Goal: Task Accomplishment & Management: Use online tool/utility

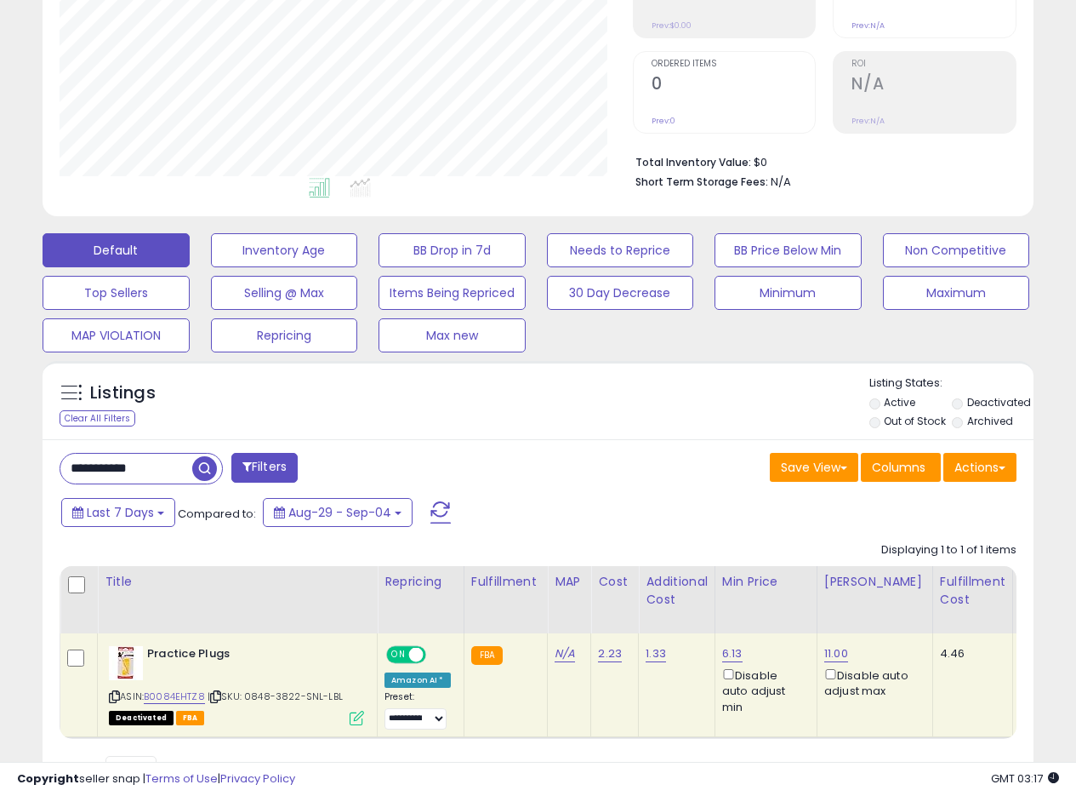
scroll to position [349, 573]
drag, startPoint x: 156, startPoint y: 461, endPoint x: 34, endPoint y: 458, distance: 121.7
click at [36, 459] on div "Listings Clear All Filters" at bounding box center [538, 589] width 1017 height 475
click at [292, 471] on span "button" at bounding box center [297, 468] width 25 height 25
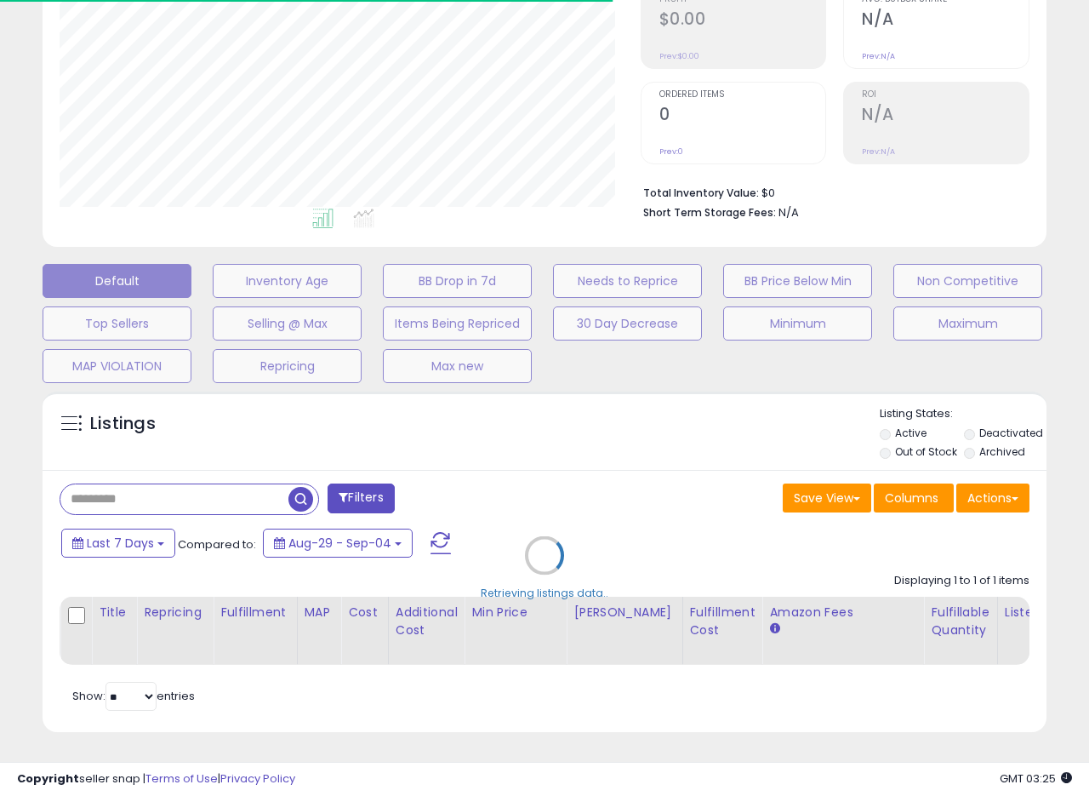
click at [651, 442] on div "Retrieving listings data.." at bounding box center [545, 568] width 1030 height 370
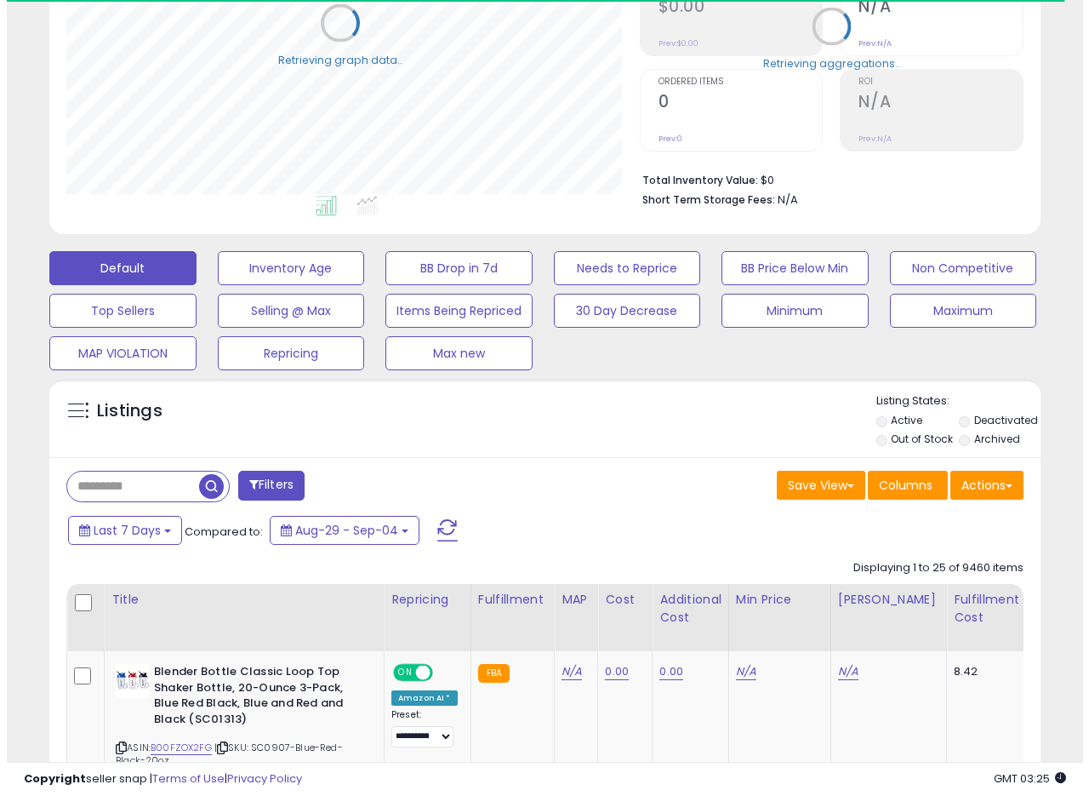
scroll to position [850537, 850312]
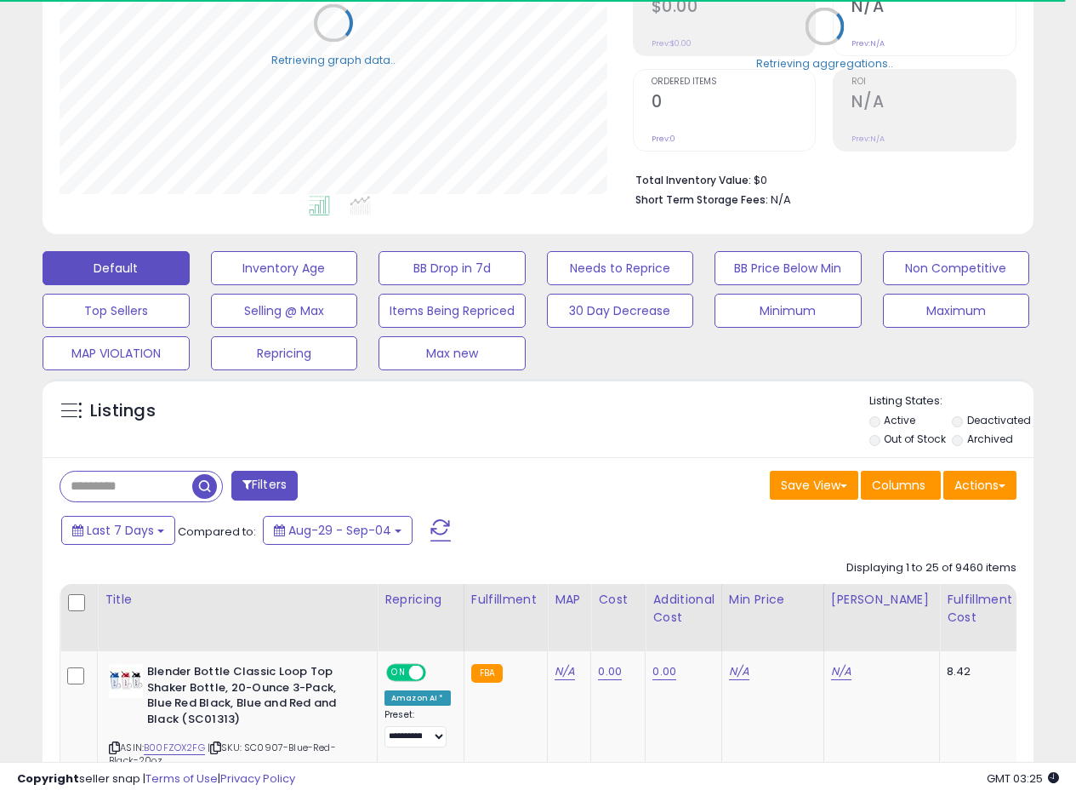
click at [983, 419] on label "Deactivated" at bounding box center [999, 420] width 64 height 14
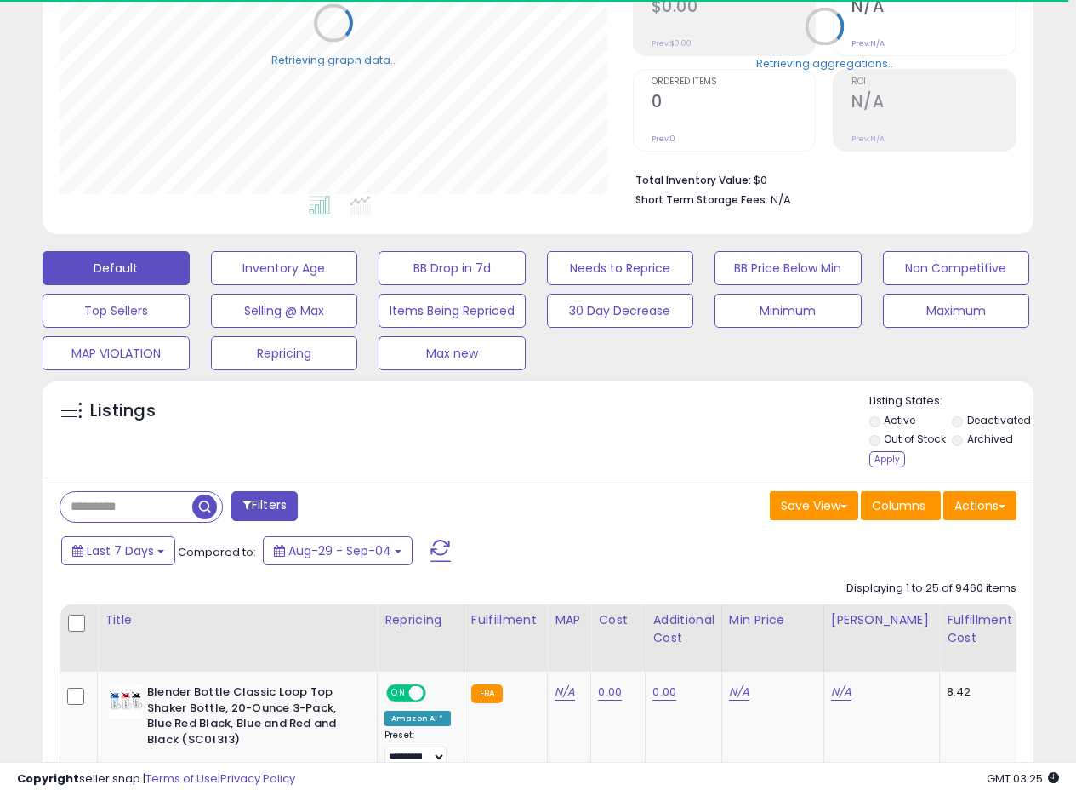
click at [917, 440] on label "Out of Stock" at bounding box center [915, 438] width 62 height 14
click at [870, 466] on div "Listing States: Active Deactivated Out of Stock Archived Apply" at bounding box center [952, 432] width 164 height 78
click at [886, 459] on div "Apply" at bounding box center [888, 459] width 36 height 16
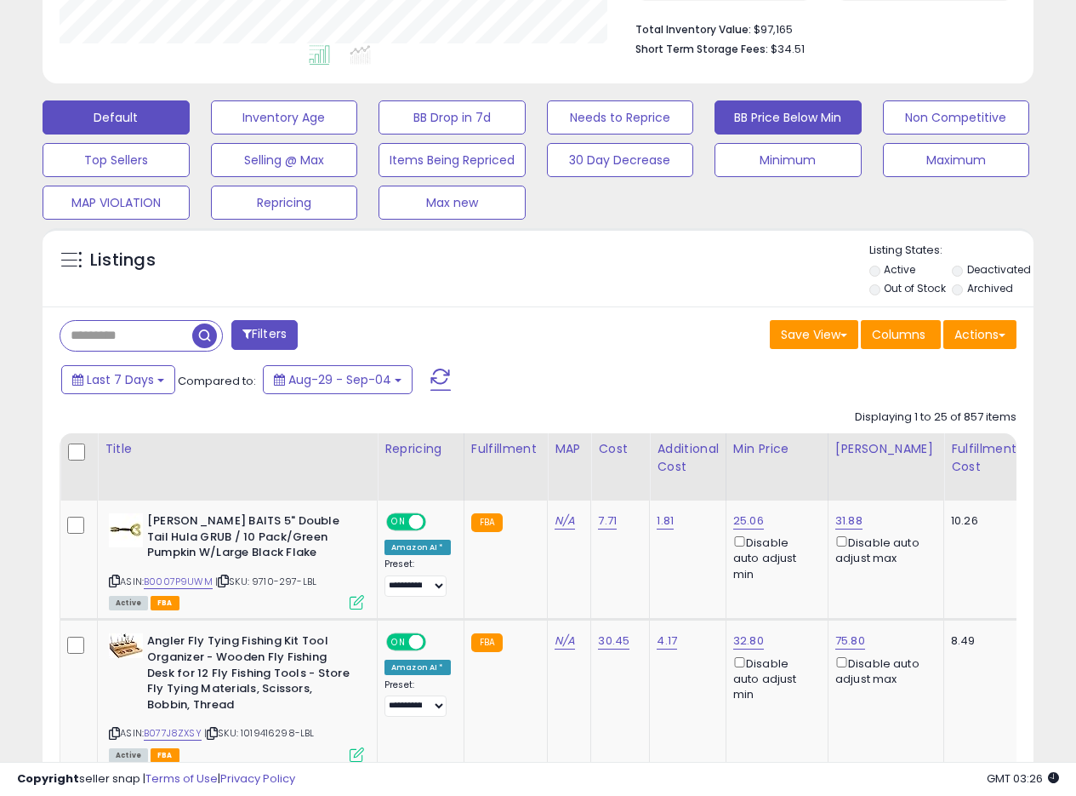
scroll to position [370, 0]
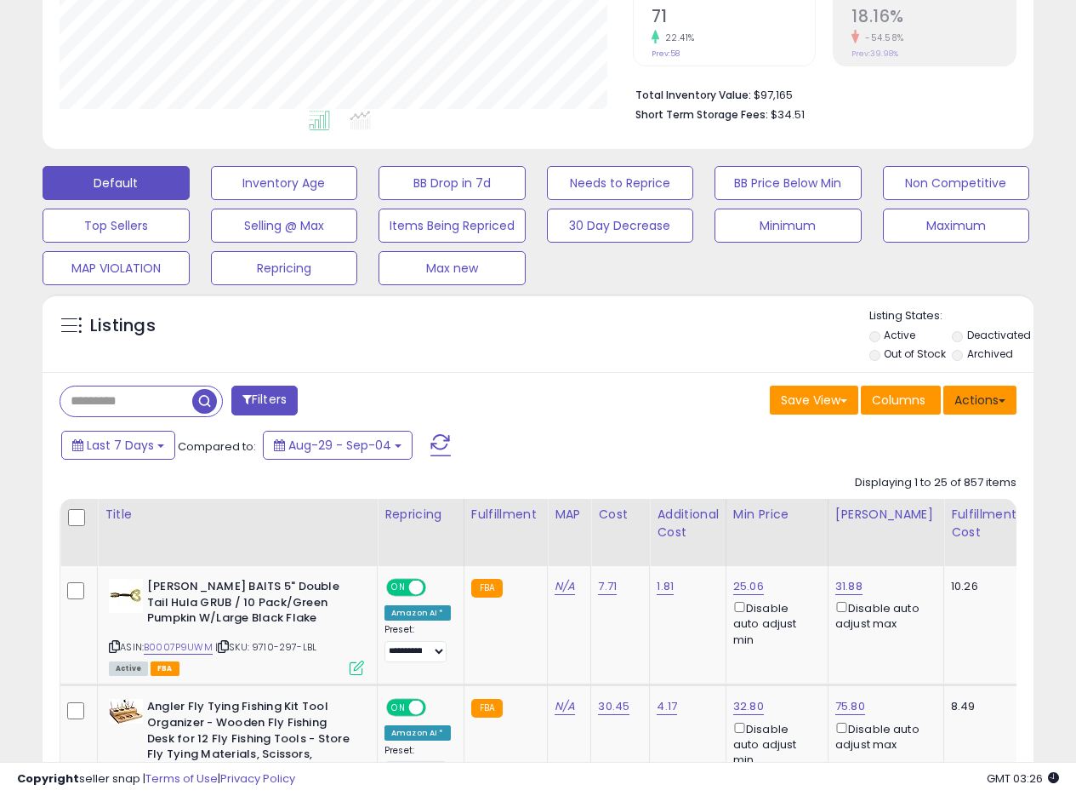
click at [1002, 402] on span at bounding box center [1002, 400] width 7 height 3
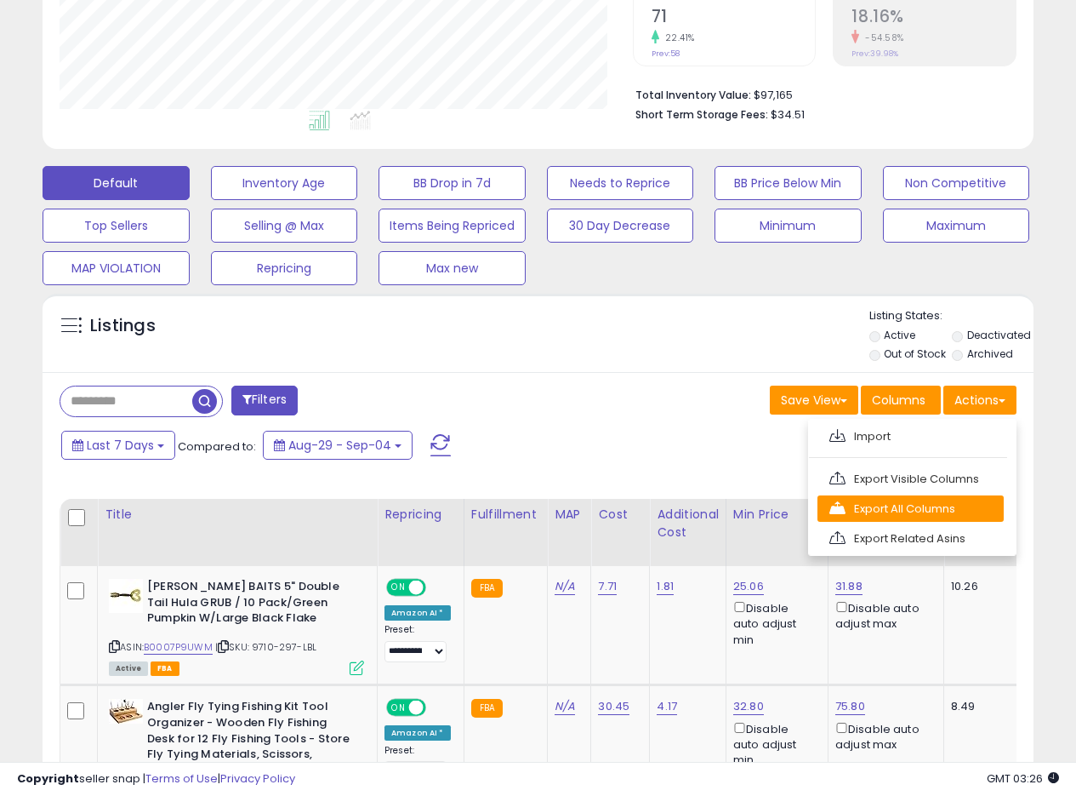
click at [893, 501] on link "Export All Columns" at bounding box center [911, 508] width 186 height 26
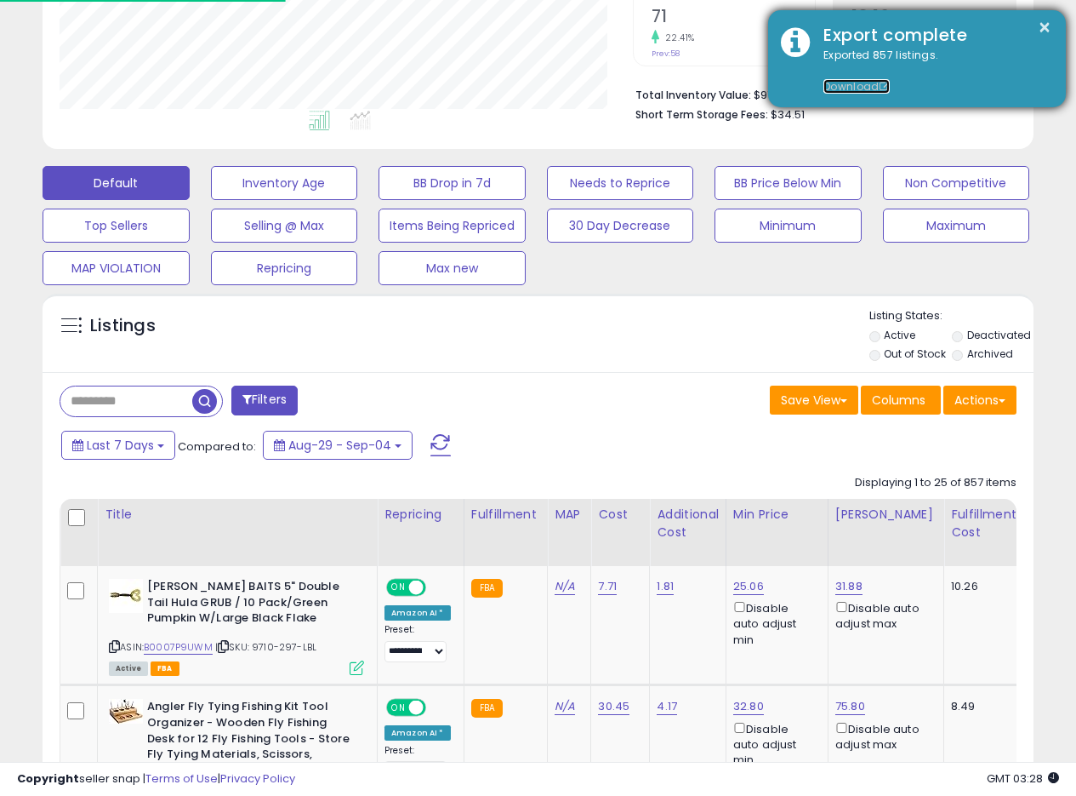
click at [864, 85] on link "Download" at bounding box center [857, 86] width 66 height 14
click at [1047, 30] on button "×" at bounding box center [1045, 27] width 14 height 21
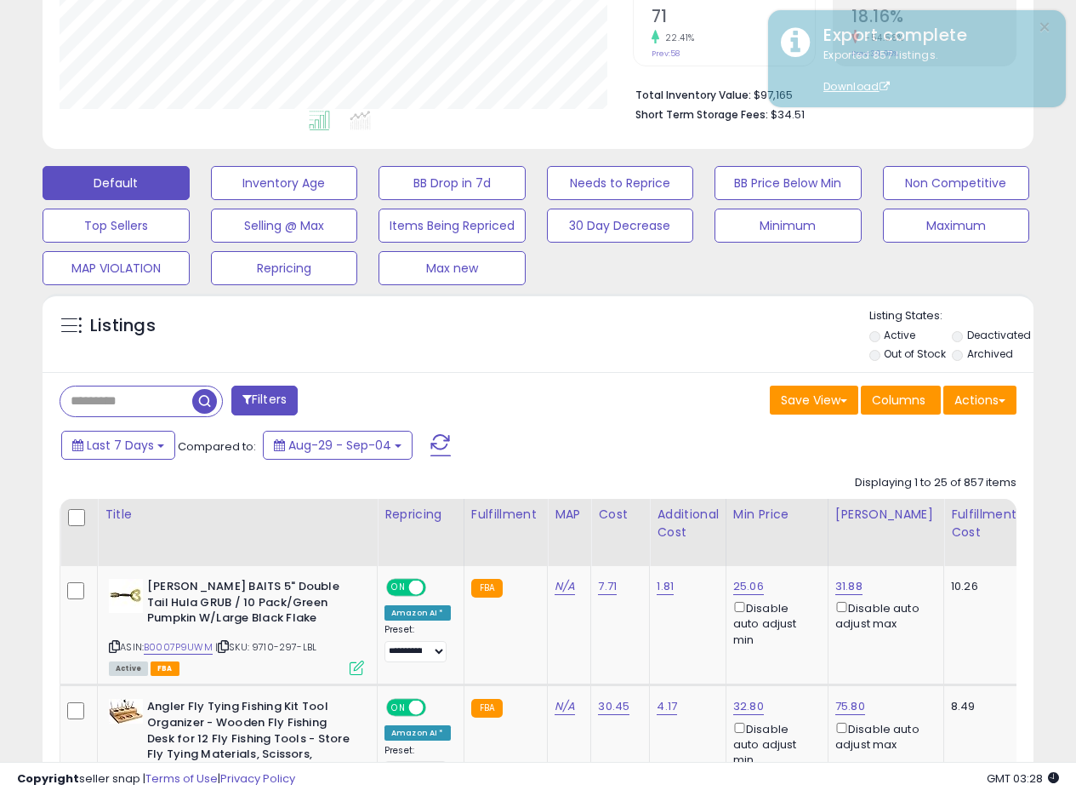
scroll to position [0, 0]
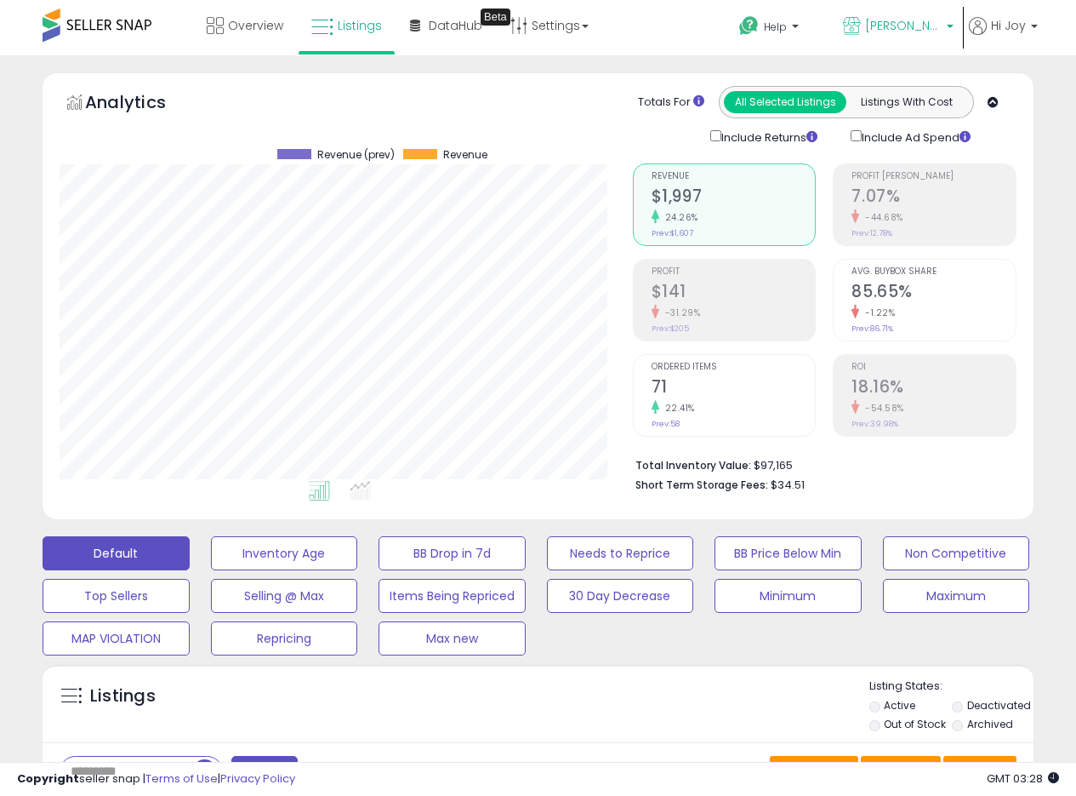
click at [920, 16] on link "[PERSON_NAME] CA" at bounding box center [898, 27] width 136 height 55
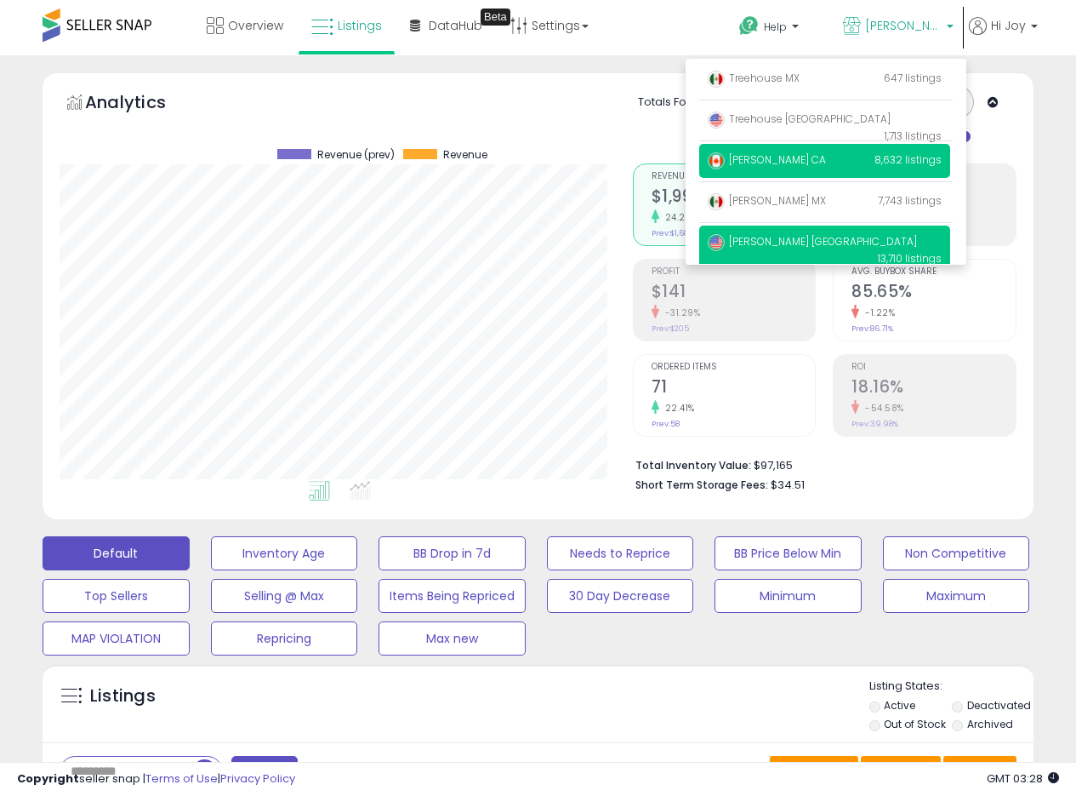
click at [753, 244] on span "[PERSON_NAME] [GEOGRAPHIC_DATA]" at bounding box center [812, 241] width 209 height 14
click at [753, 243] on span "[PERSON_NAME] [GEOGRAPHIC_DATA]" at bounding box center [812, 241] width 209 height 14
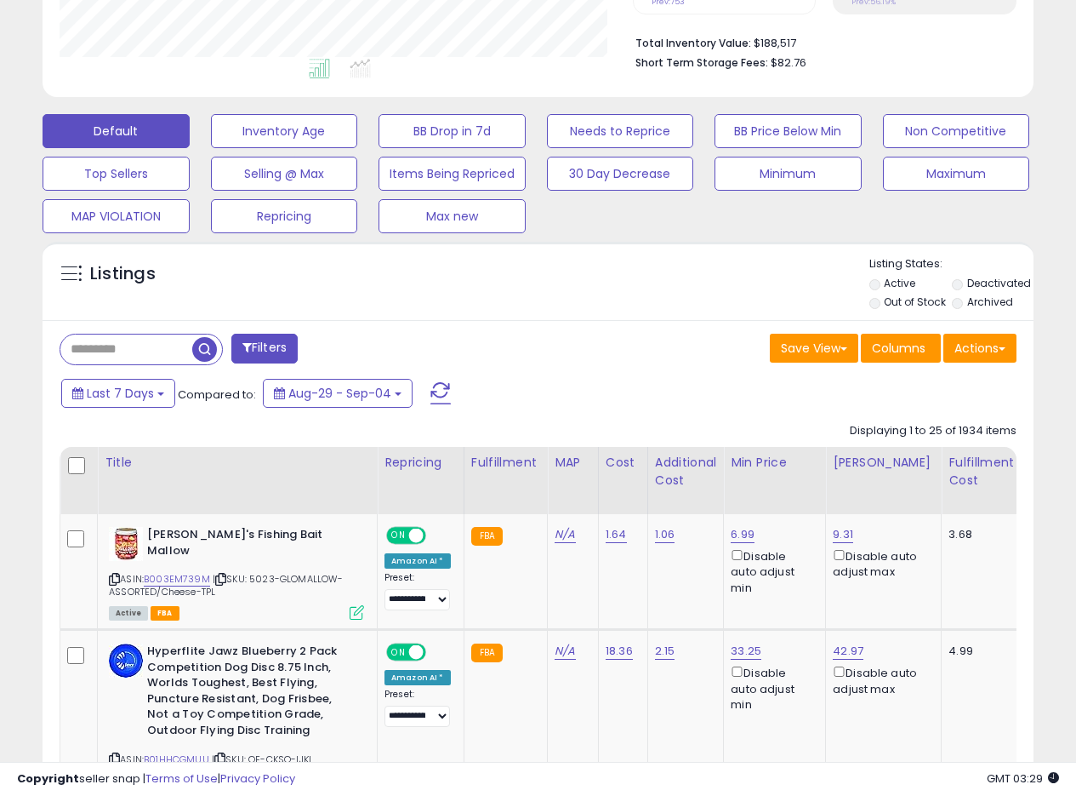
scroll to position [511, 0]
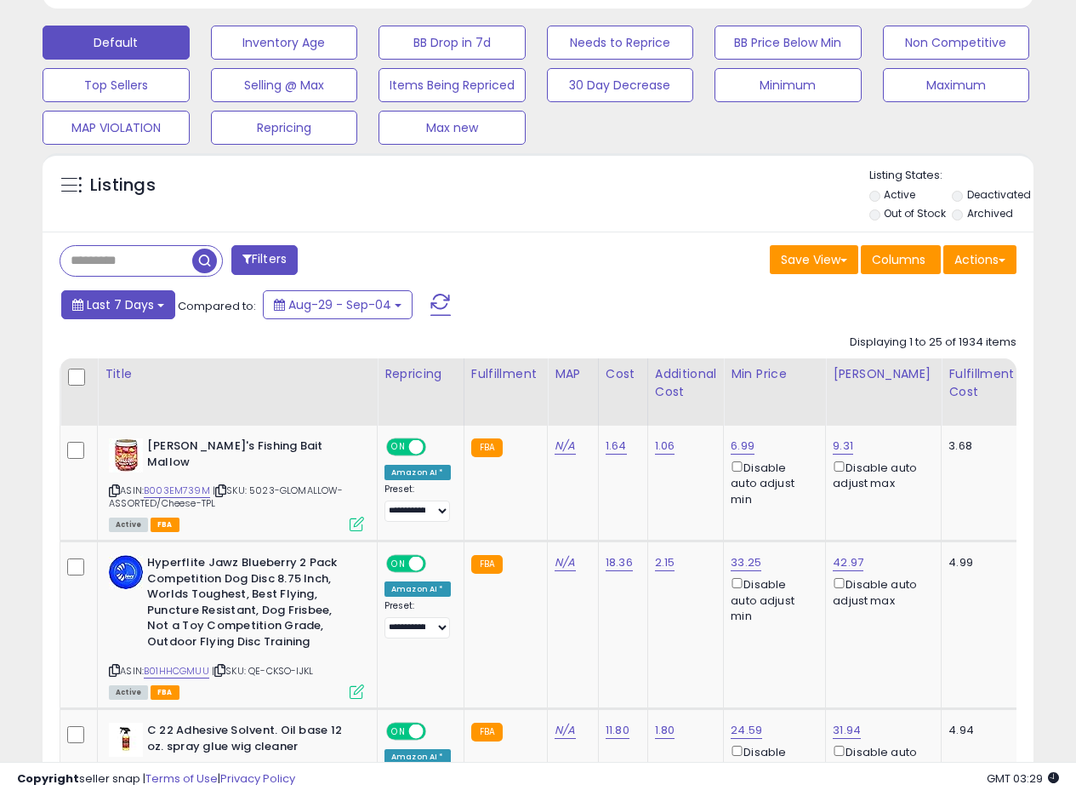
click at [150, 304] on span "Last 7 Days" at bounding box center [120, 304] width 67 height 17
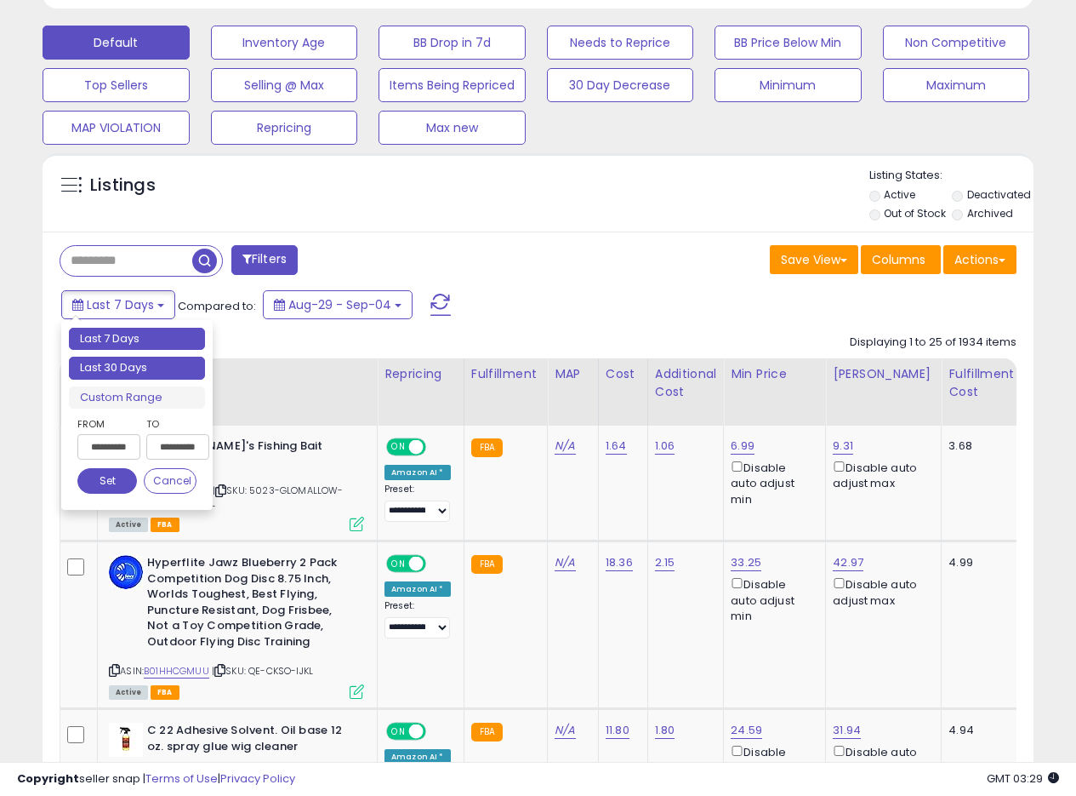
type input "**********"
drag, startPoint x: 121, startPoint y: 346, endPoint x: 117, endPoint y: 364, distance: 18.4
click at [117, 364] on ul "Last 7 Days Last 30 Days Custom Range" at bounding box center [137, 369] width 136 height 82
click at [117, 364] on li "Last 30 Days" at bounding box center [137, 368] width 136 height 23
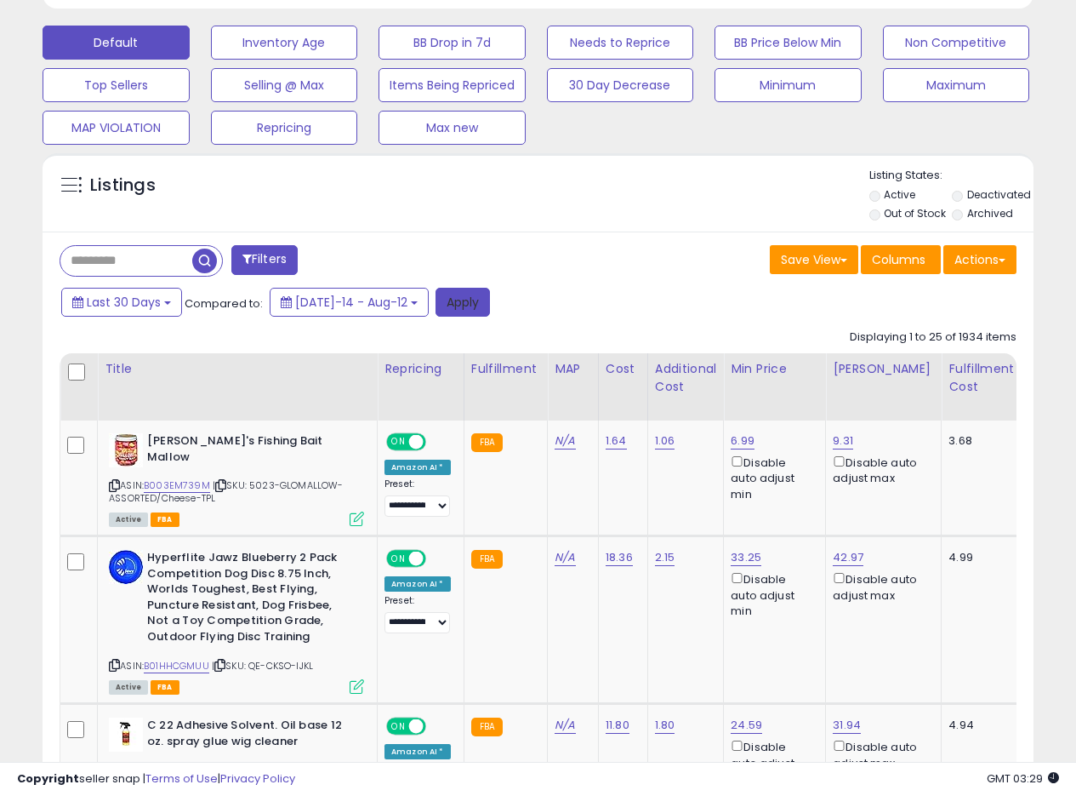
click at [449, 304] on button "Apply" at bounding box center [463, 302] width 54 height 29
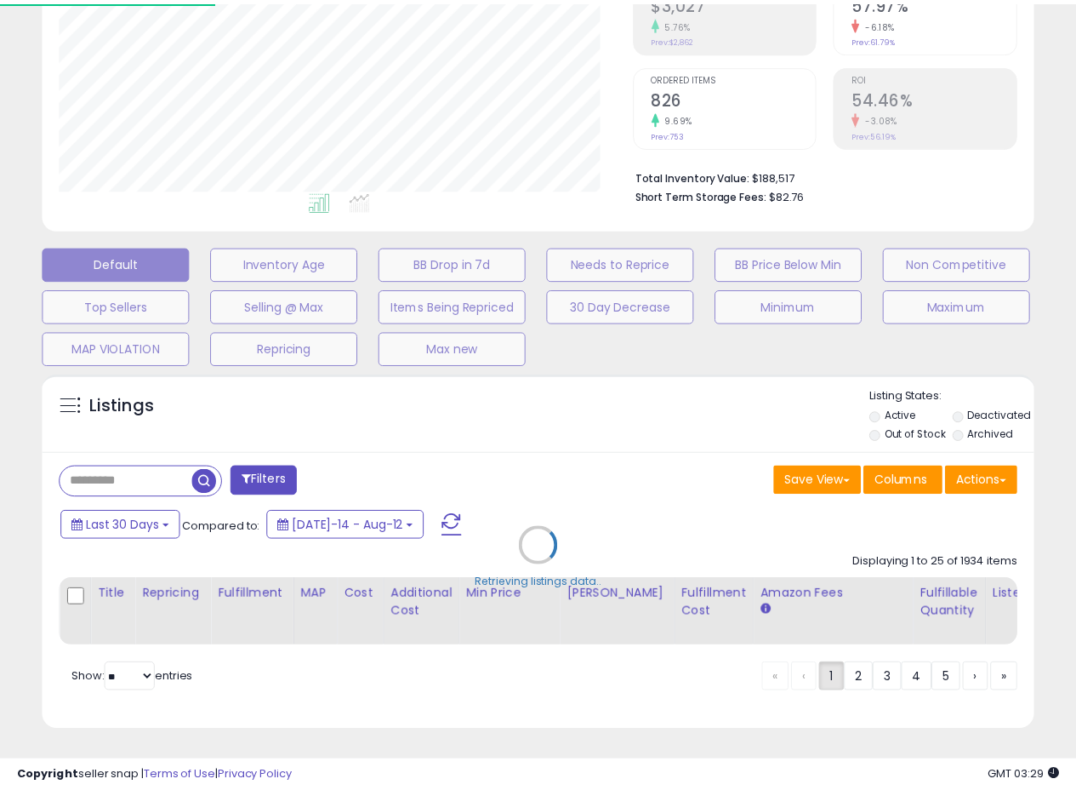
scroll to position [349, 580]
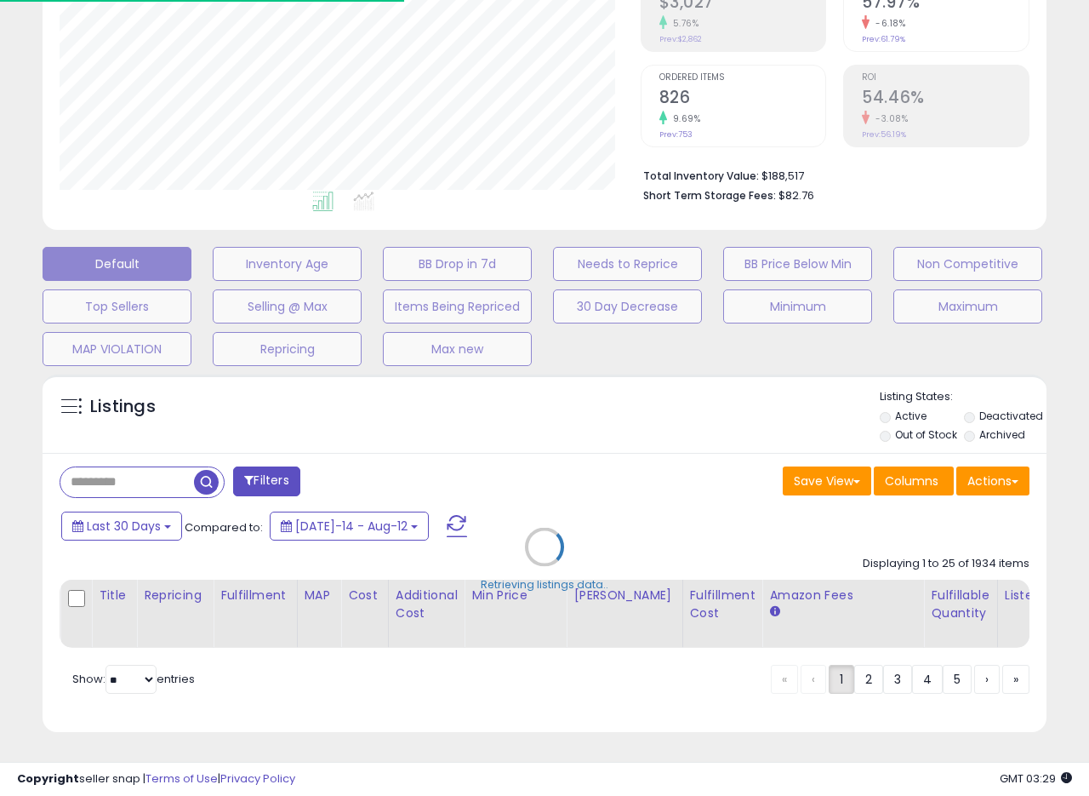
click at [622, 418] on div "Retrieving listings data.." at bounding box center [545, 559] width 1030 height 387
click at [636, 409] on div "Retrieving listings data.." at bounding box center [545, 559] width 1030 height 387
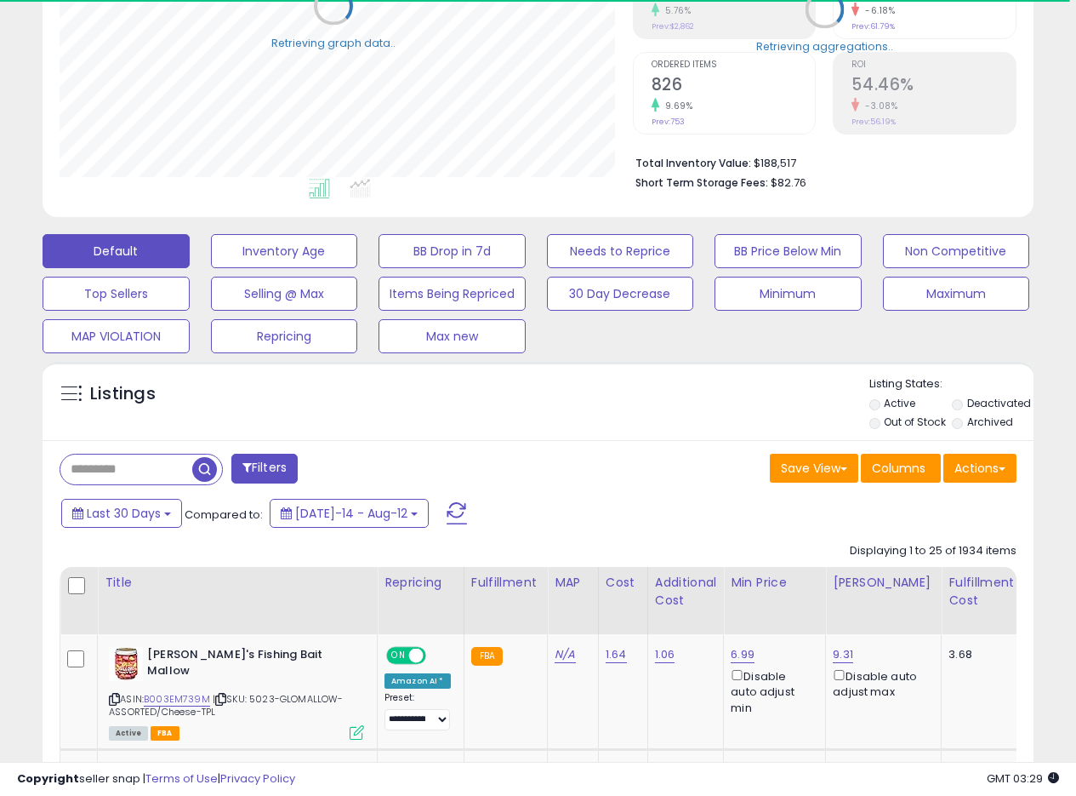
scroll to position [850537, 850312]
click at [999, 464] on button "Actions" at bounding box center [980, 468] width 73 height 29
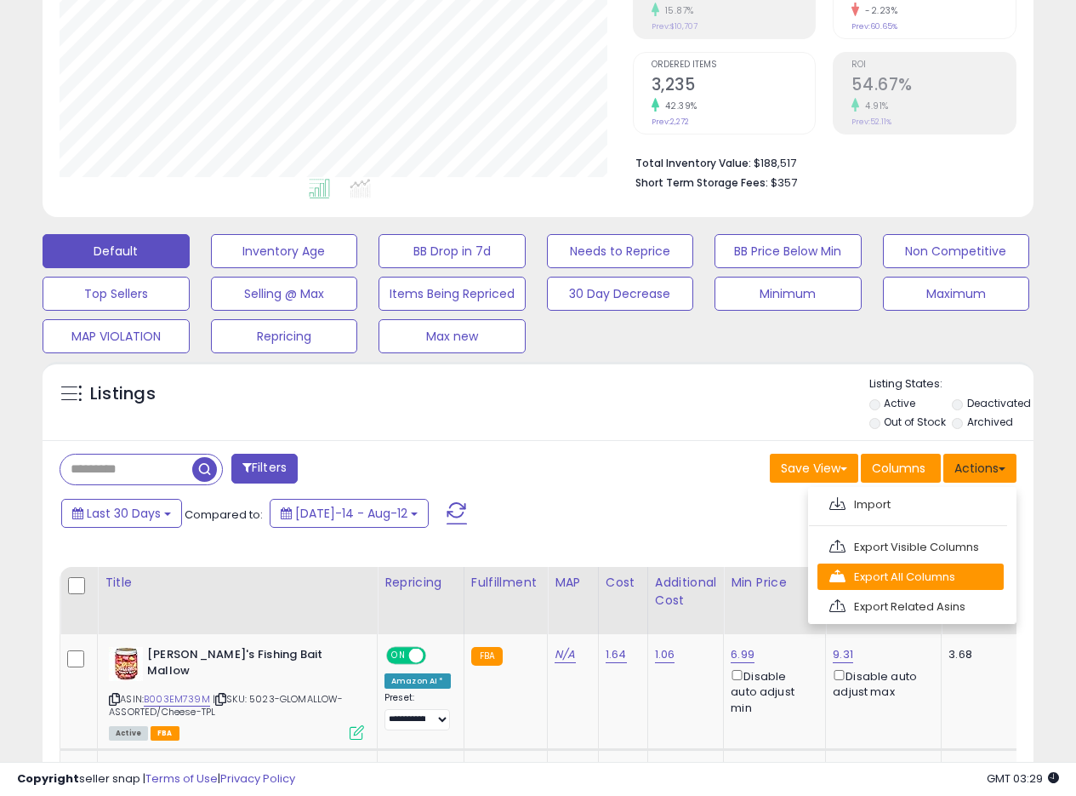
scroll to position [349, 573]
click at [908, 574] on link "Export All Columns" at bounding box center [911, 576] width 186 height 26
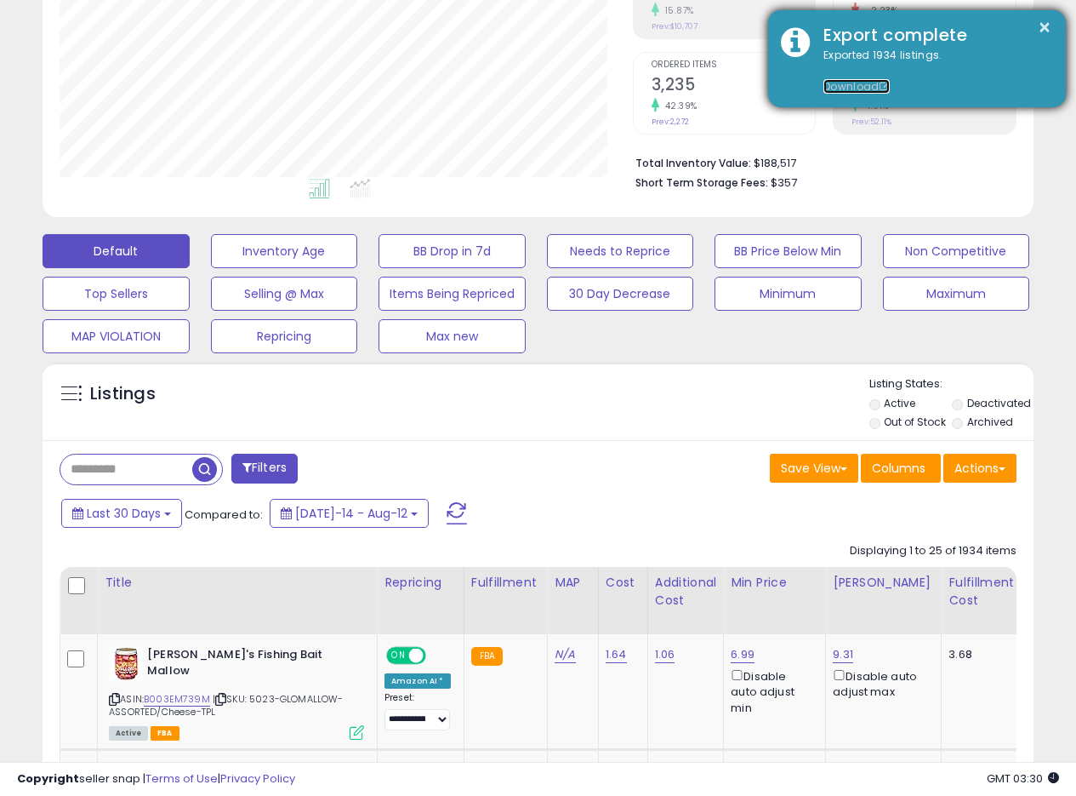
click at [859, 85] on link "Download" at bounding box center [857, 86] width 66 height 14
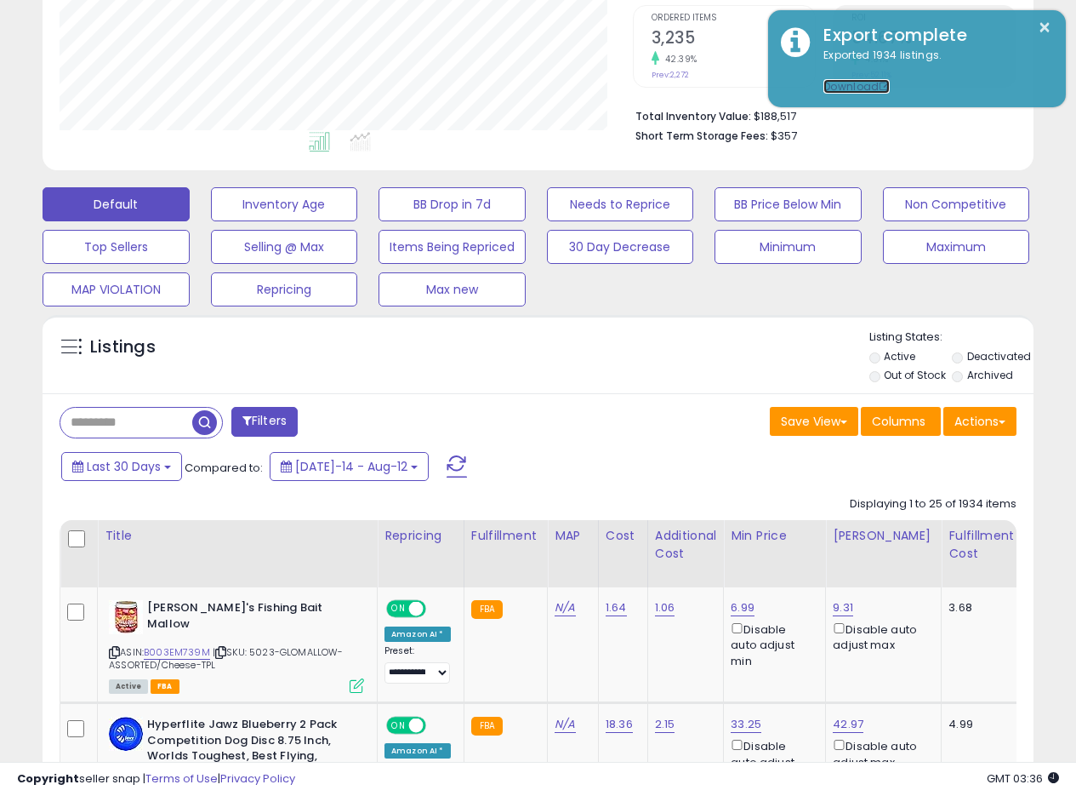
scroll to position [472, 0]
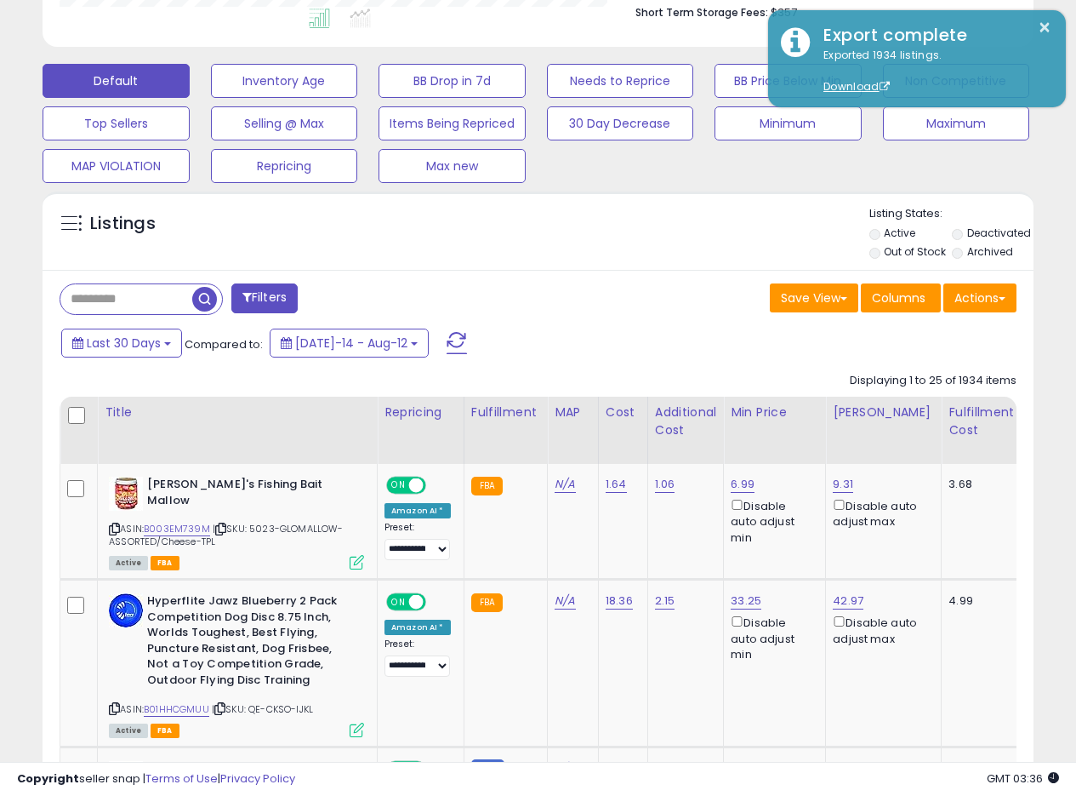
click at [643, 304] on div "Save View Save As New View Update Current View Columns Actions Import Export Vi…" at bounding box center [785, 299] width 492 height 33
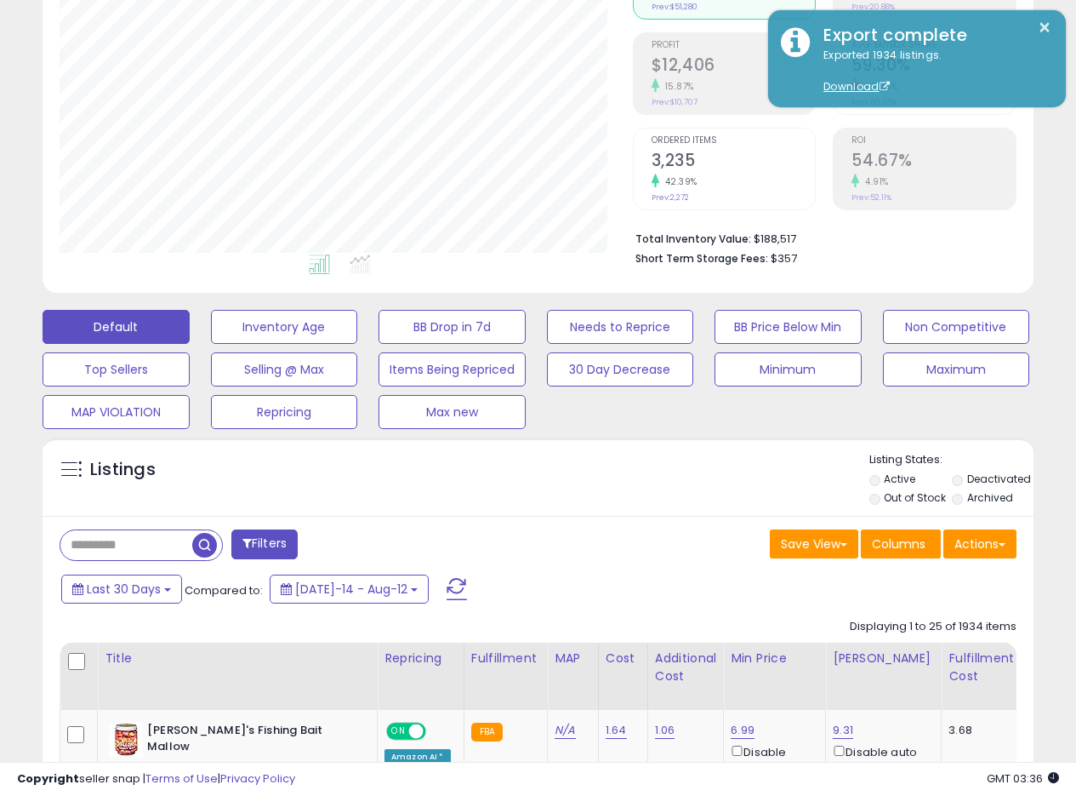
scroll to position [217, 0]
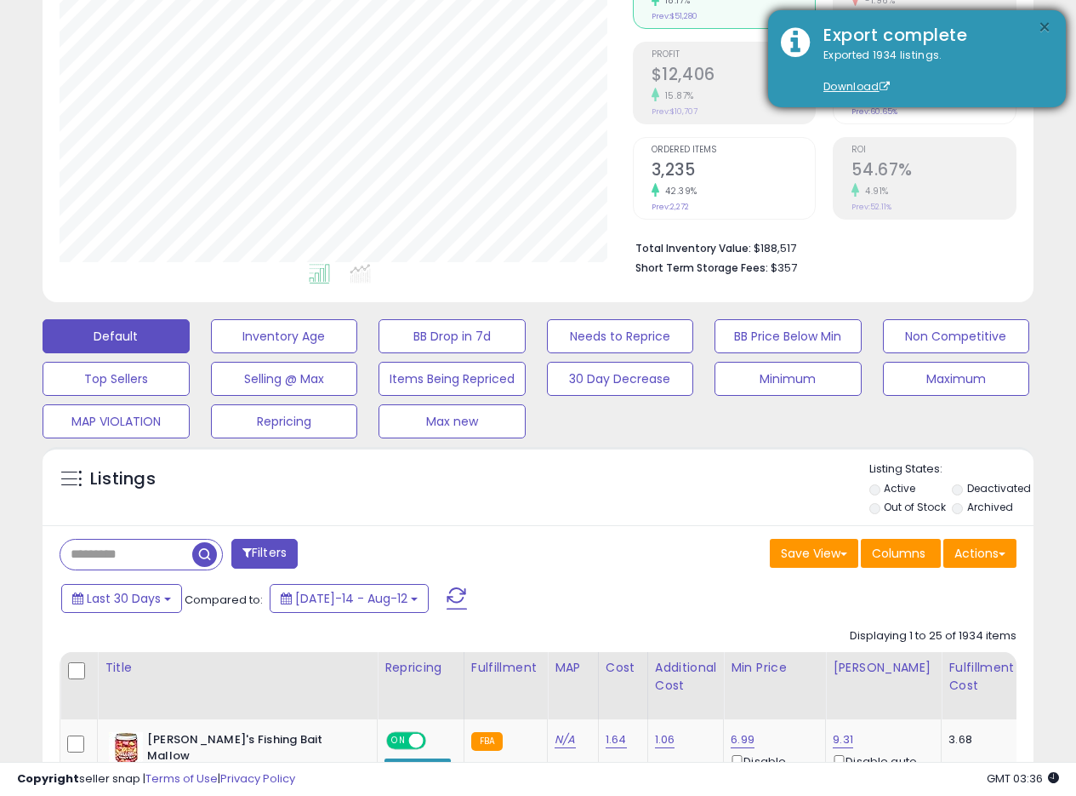
click at [1050, 29] on button "×" at bounding box center [1045, 27] width 14 height 21
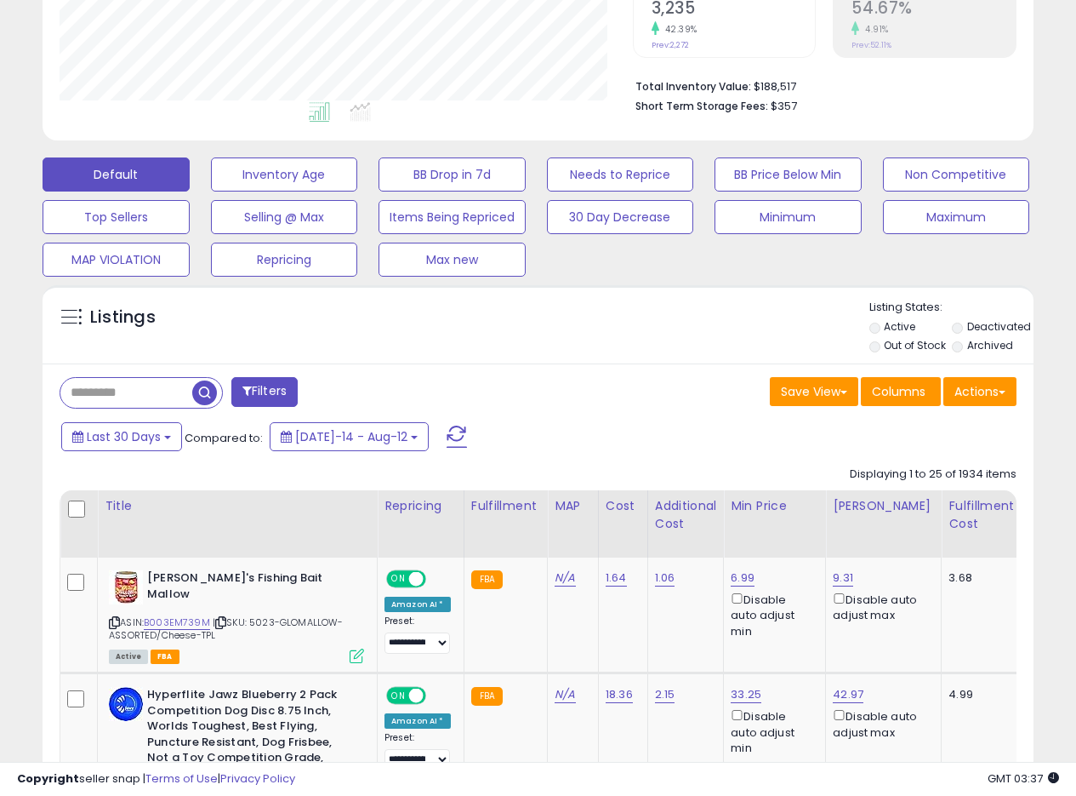
scroll to position [388, 0]
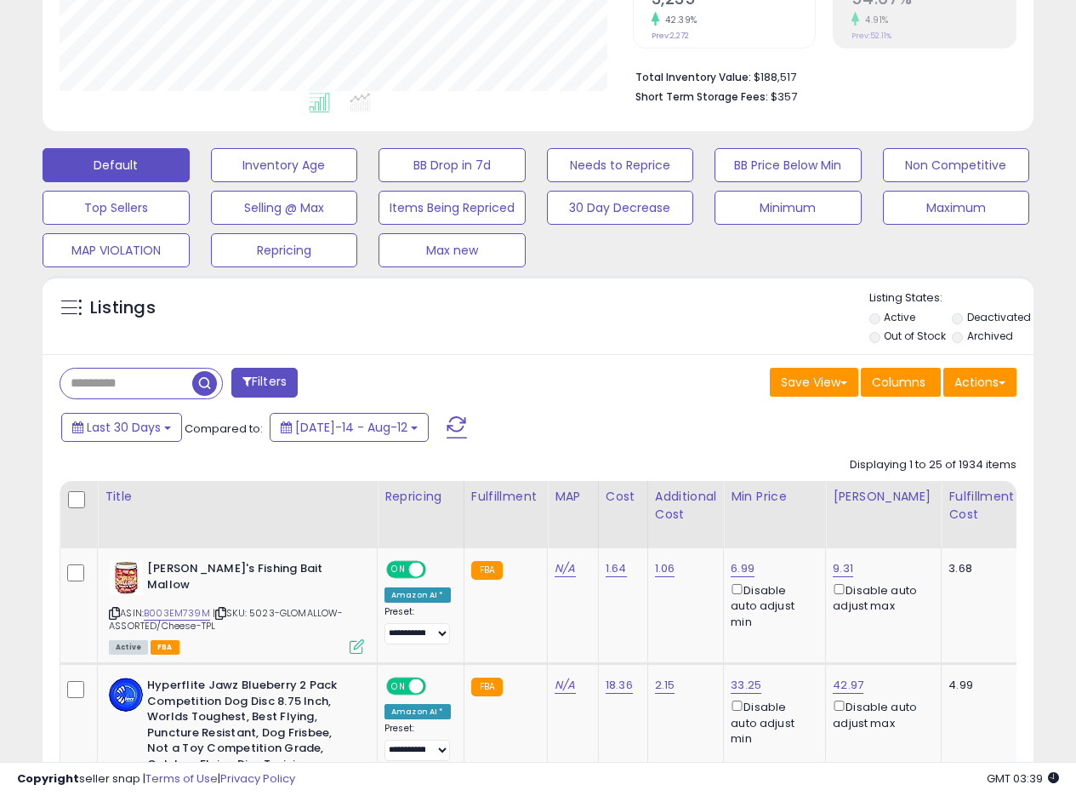
click at [596, 350] on div "Listings Active" at bounding box center [538, 315] width 991 height 78
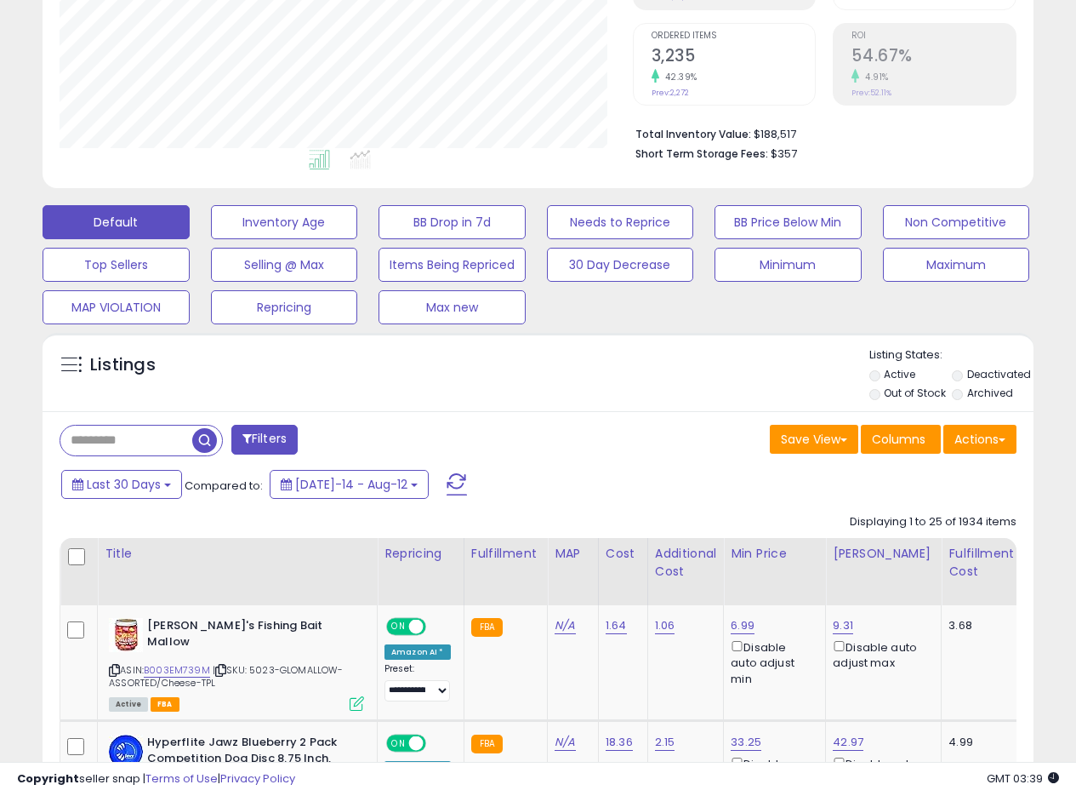
scroll to position [350, 0]
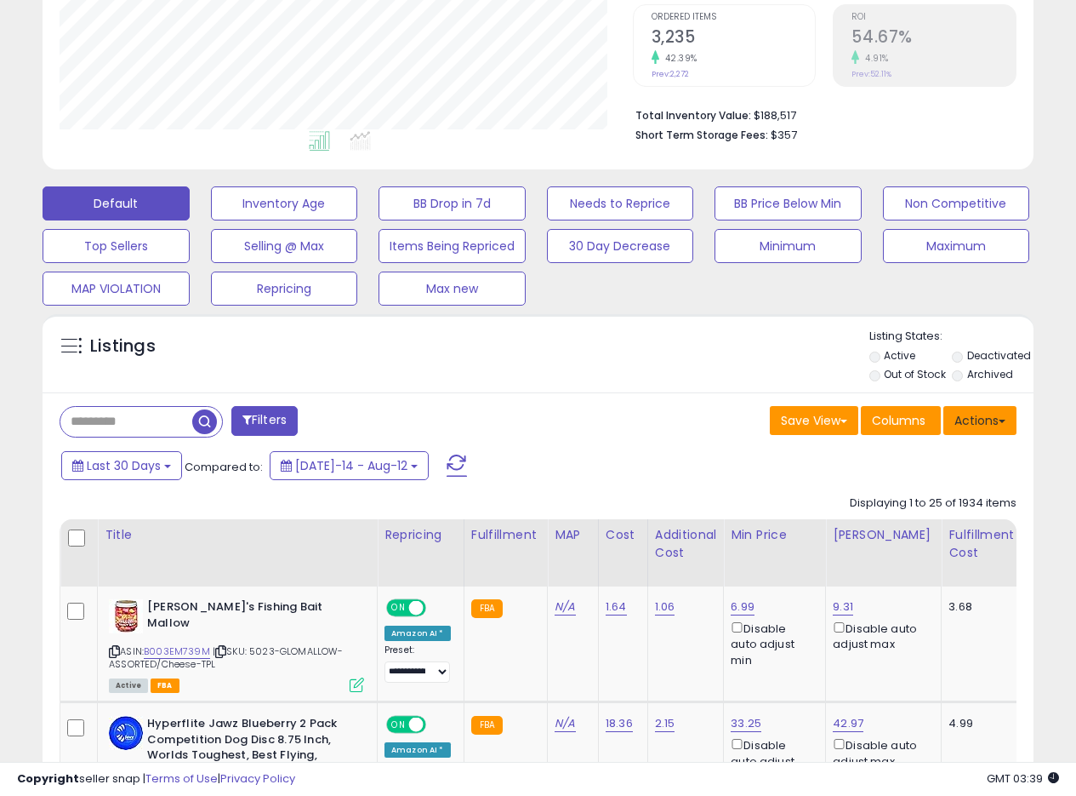
click at [1001, 420] on span at bounding box center [1002, 420] width 7 height 3
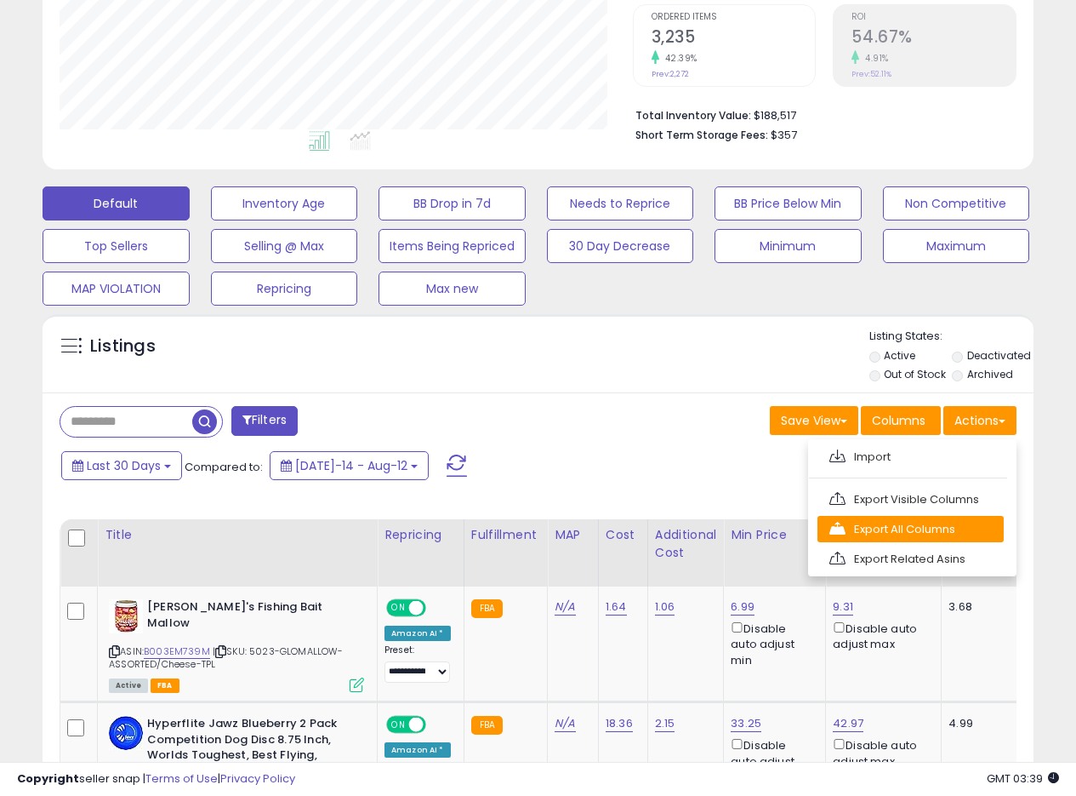
click at [897, 525] on link "Export All Columns" at bounding box center [911, 529] width 186 height 26
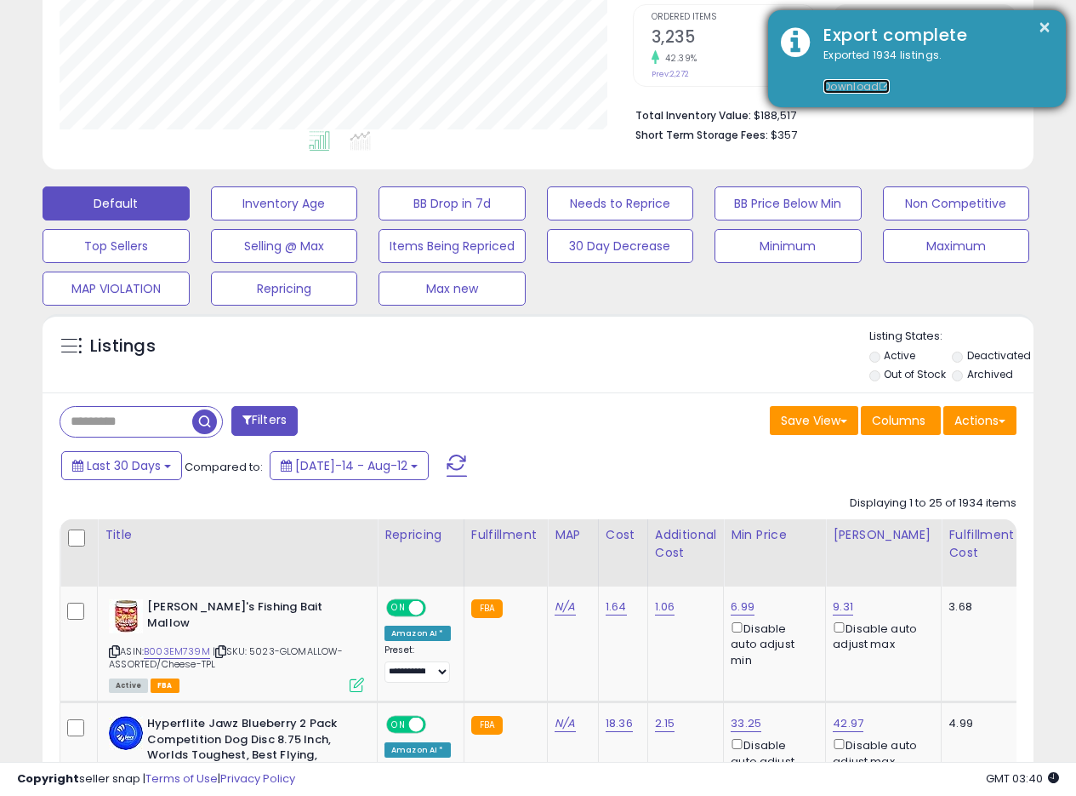
click at [870, 80] on link "Download" at bounding box center [857, 86] width 66 height 14
click at [1054, 21] on div "× Export complete Exported 1934 listings. Download" at bounding box center [917, 58] width 298 height 97
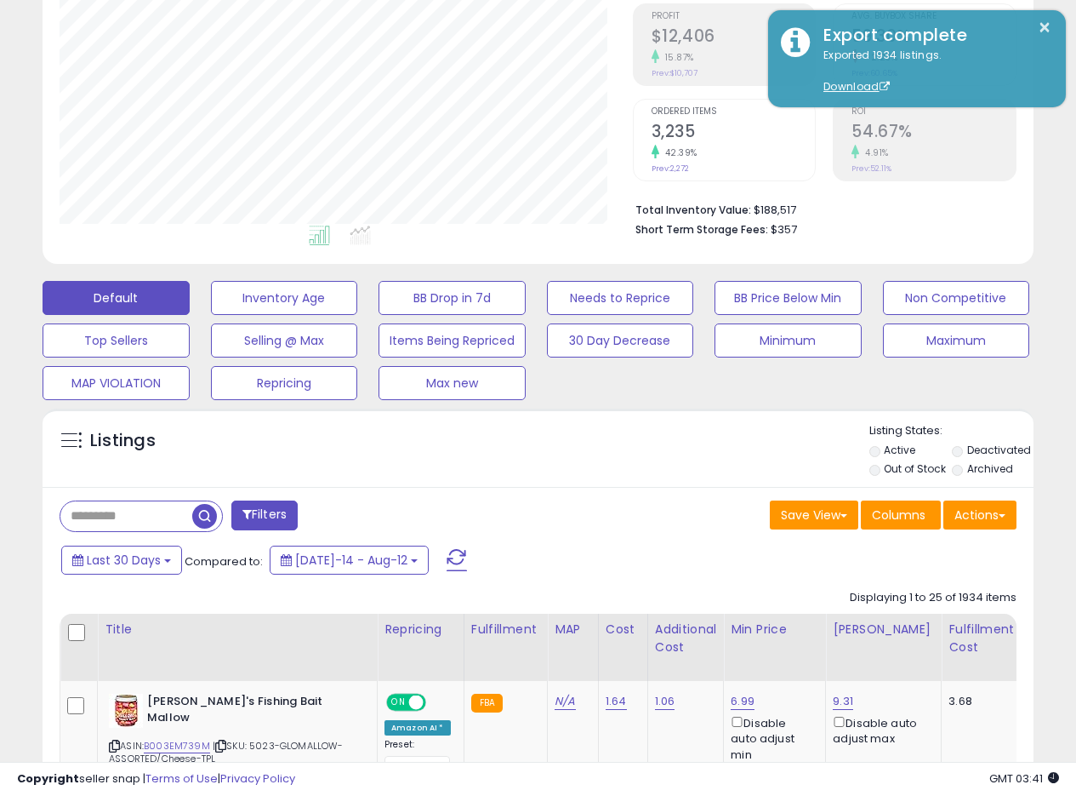
scroll to position [0, 0]
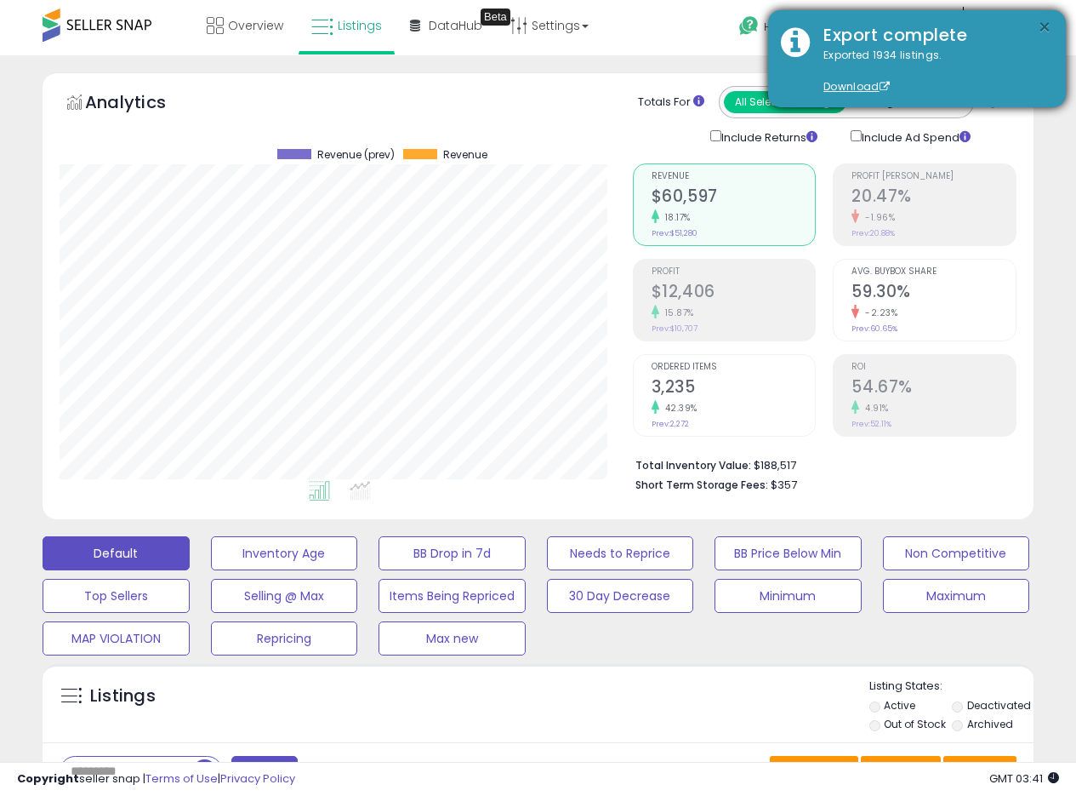
click at [1044, 27] on button "×" at bounding box center [1045, 27] width 14 height 21
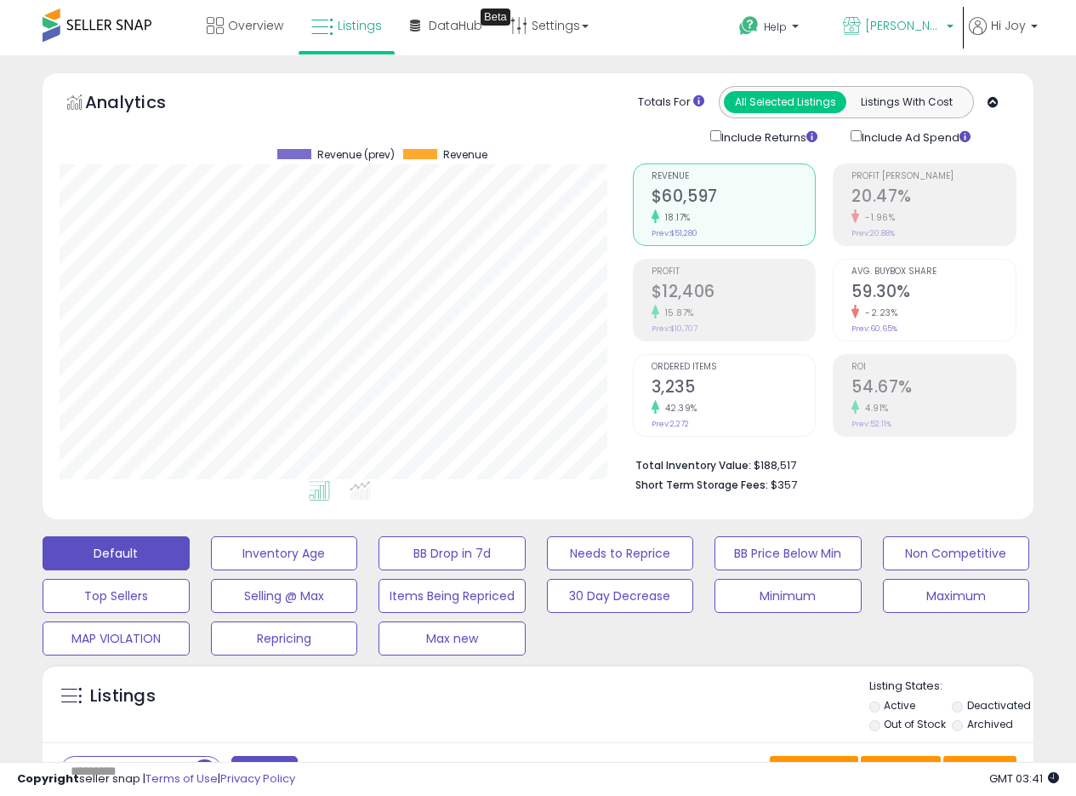
click at [912, 26] on span "[PERSON_NAME] [GEOGRAPHIC_DATA]" at bounding box center [903, 25] width 77 height 17
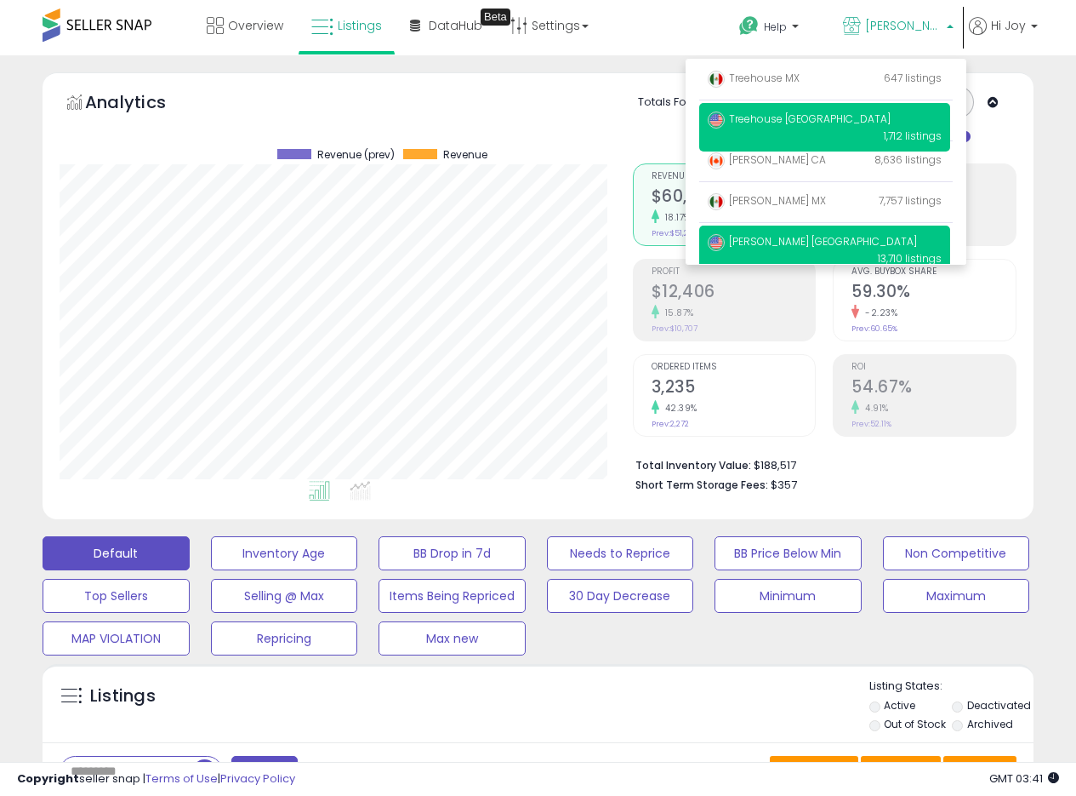
click at [770, 122] on span "Treehouse [GEOGRAPHIC_DATA]" at bounding box center [799, 118] width 183 height 14
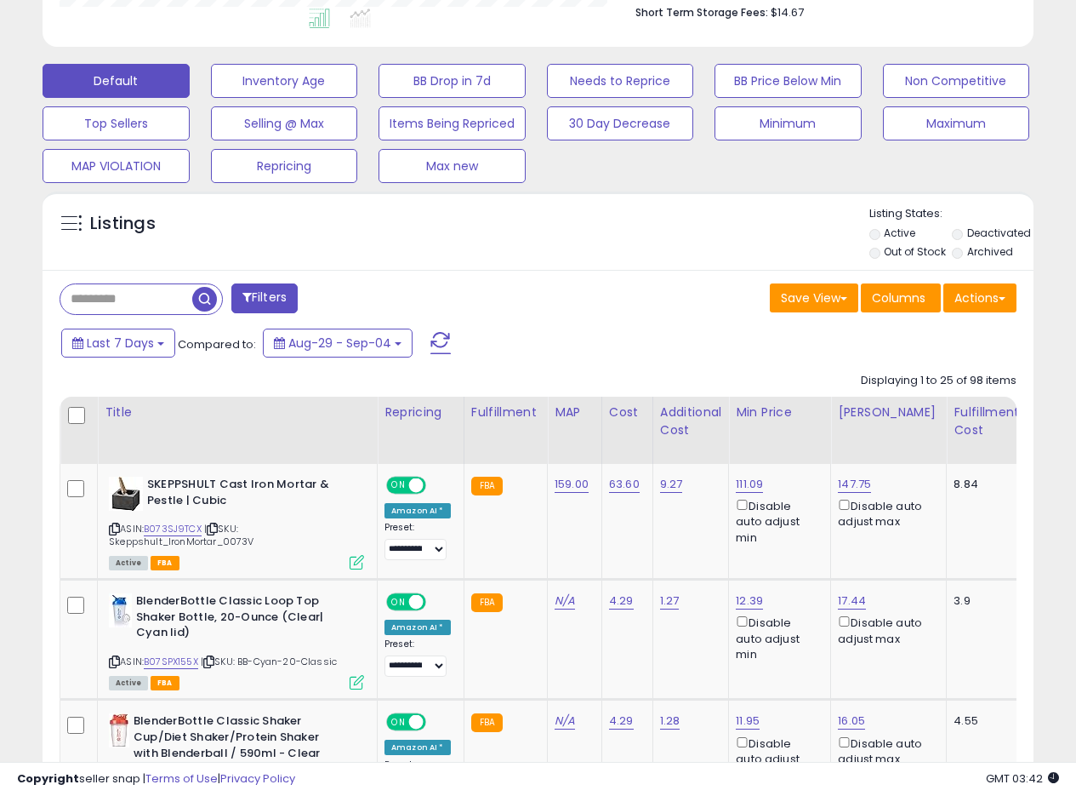
scroll to position [511, 0]
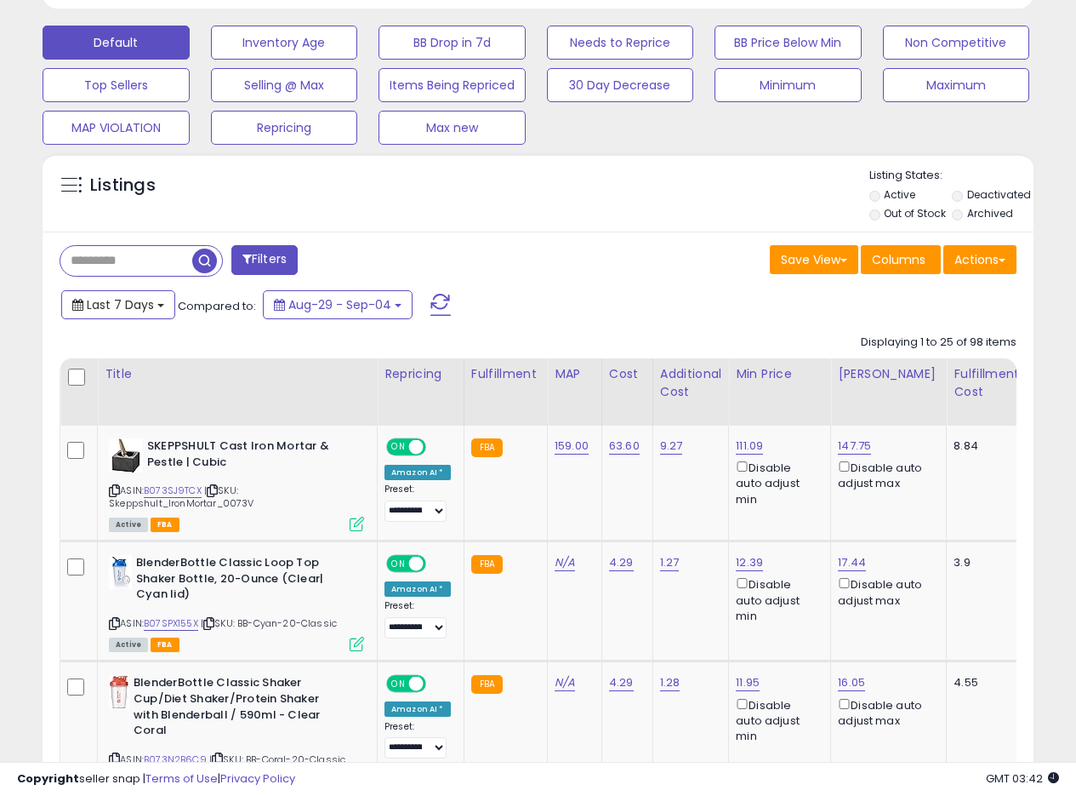
drag, startPoint x: 151, startPoint y: 305, endPoint x: 134, endPoint y: 349, distance: 47.4
click at [151, 305] on span "Last 7 Days" at bounding box center [120, 304] width 67 height 17
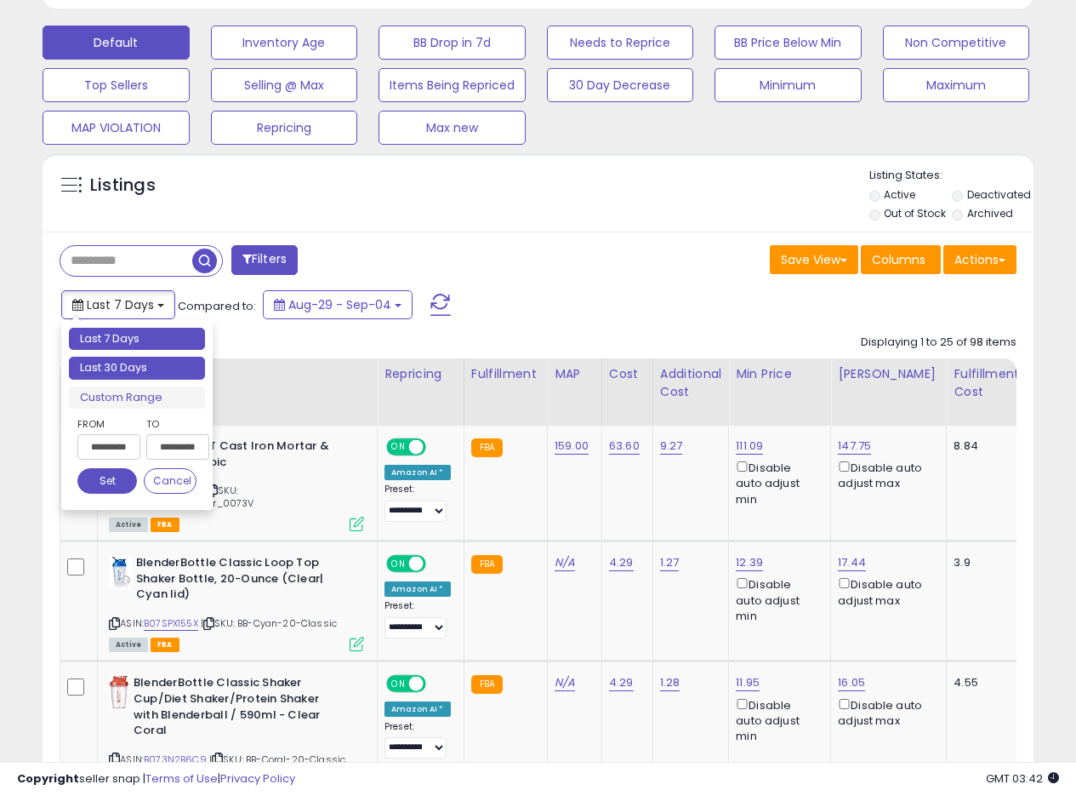
type input "**********"
click at [129, 357] on li "Last 30 Days" at bounding box center [137, 368] width 136 height 23
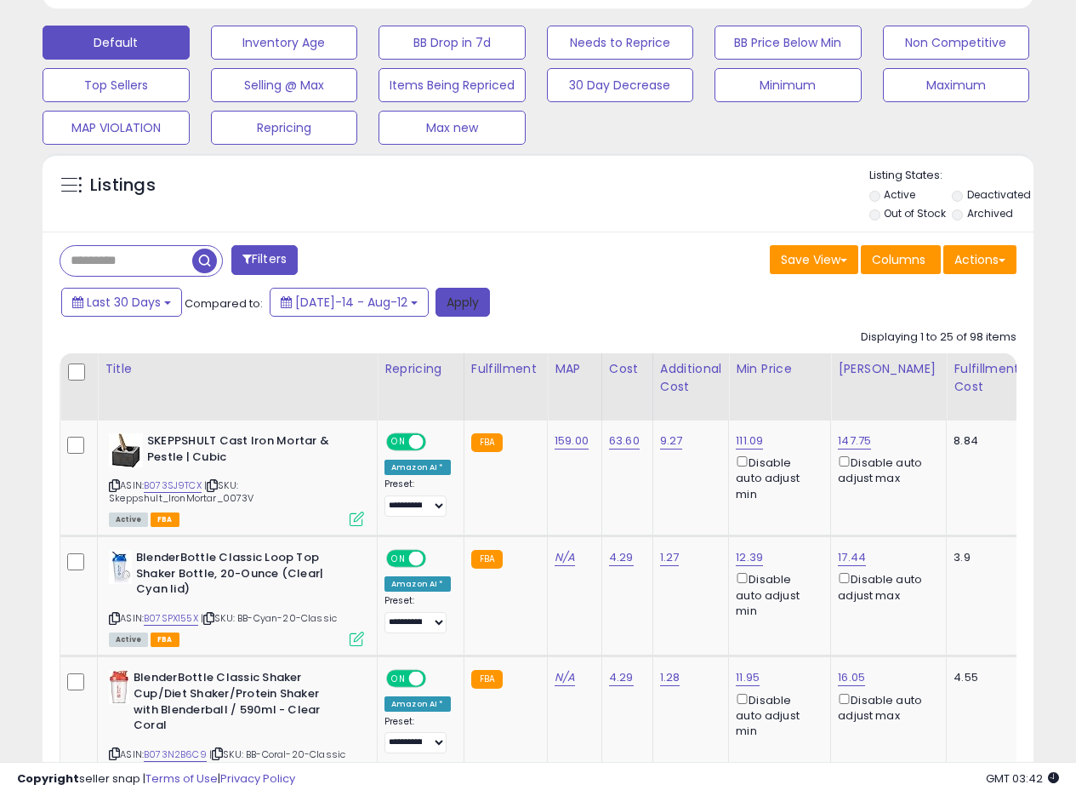
click at [449, 311] on button "Apply" at bounding box center [463, 302] width 54 height 29
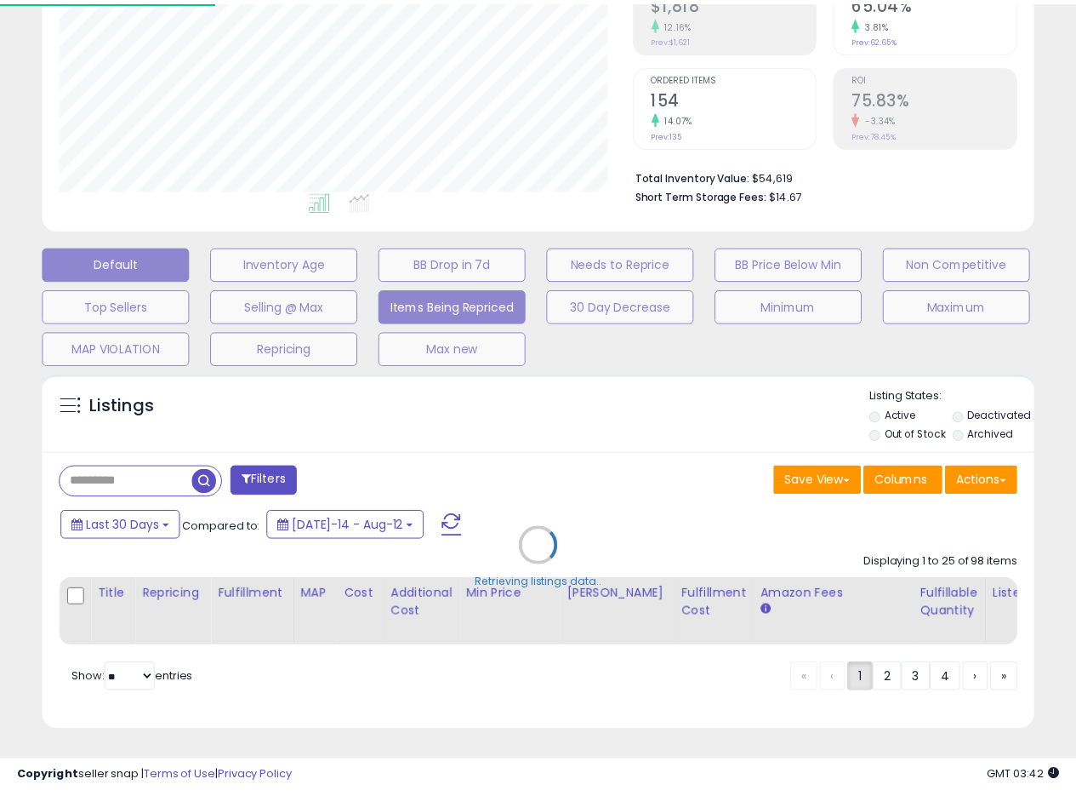
scroll to position [349, 580]
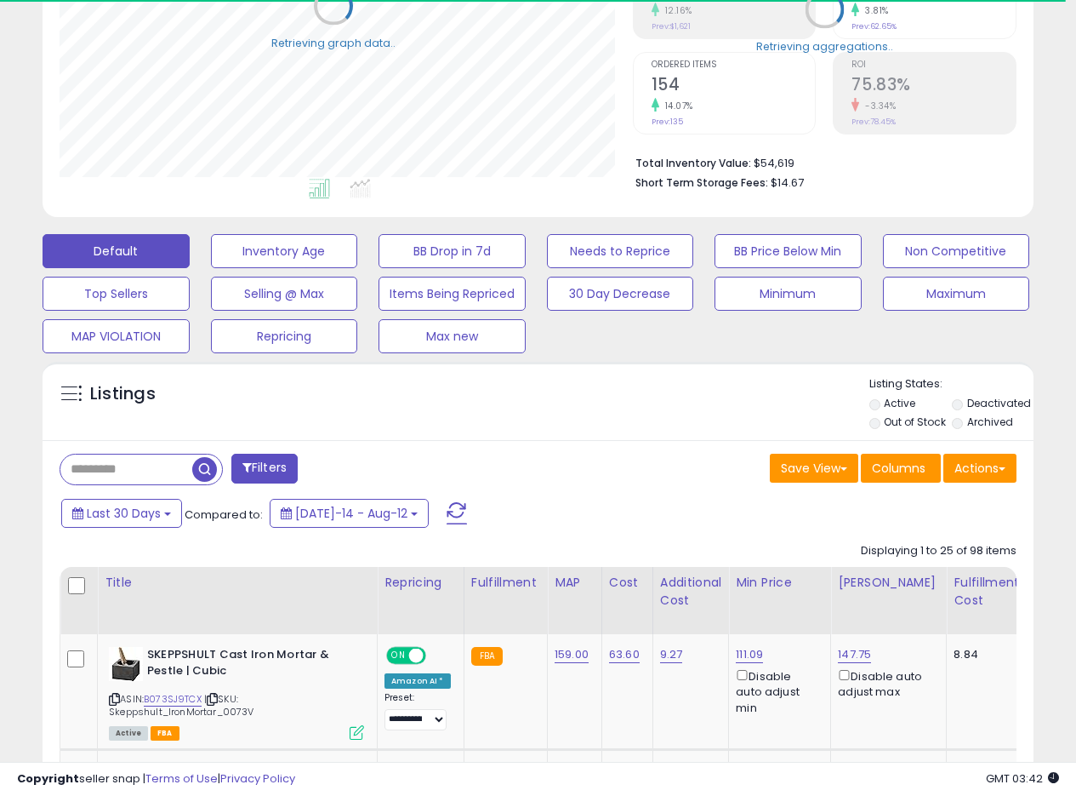
scroll to position [850537, 850312]
click at [1007, 469] on button "Actions" at bounding box center [980, 468] width 73 height 29
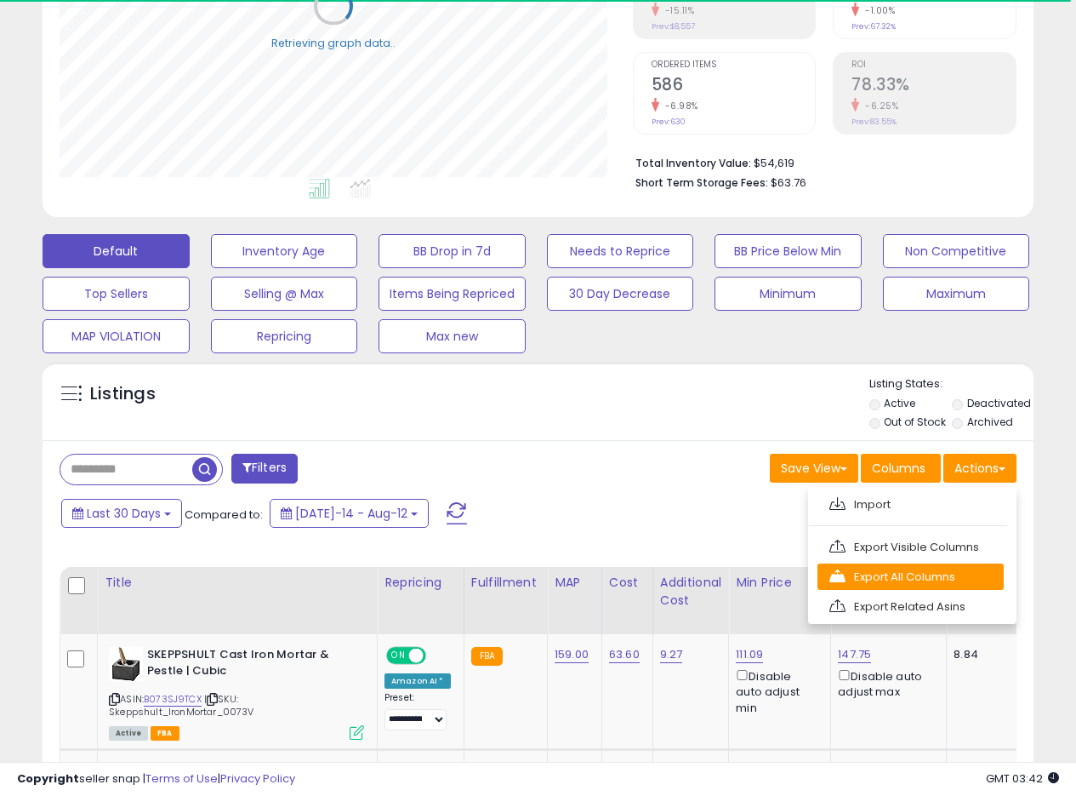
click at [881, 570] on link "Export All Columns" at bounding box center [911, 576] width 186 height 26
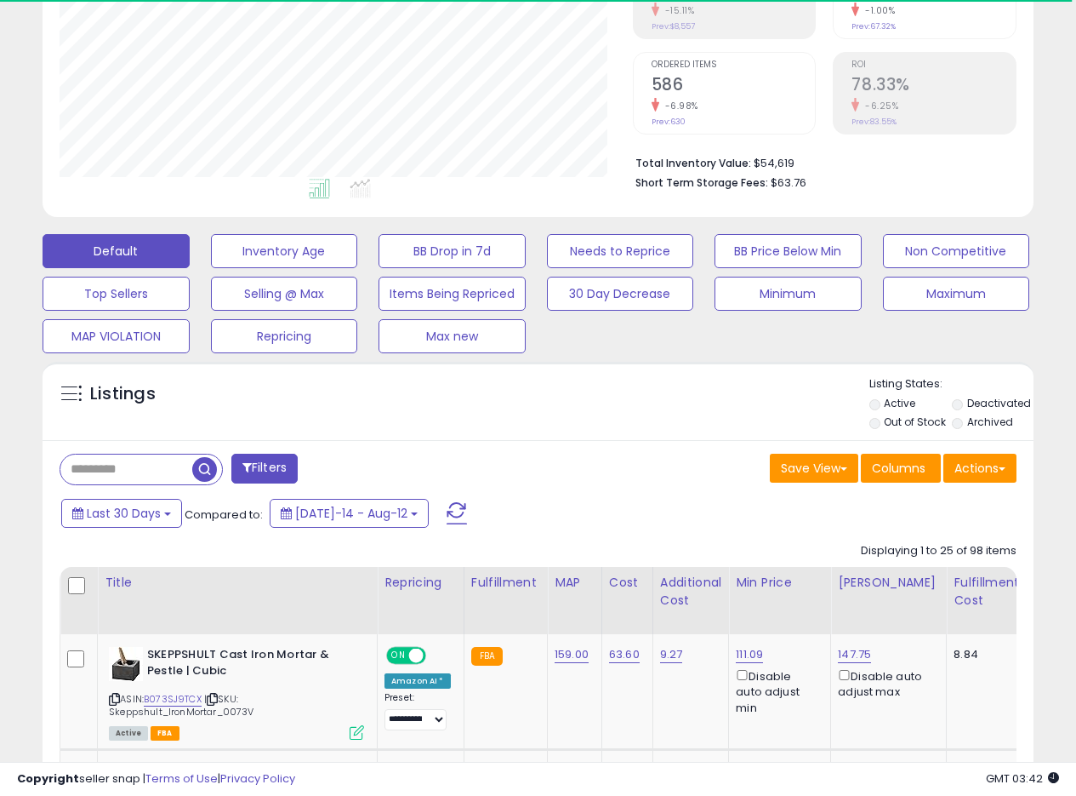
scroll to position [349, 573]
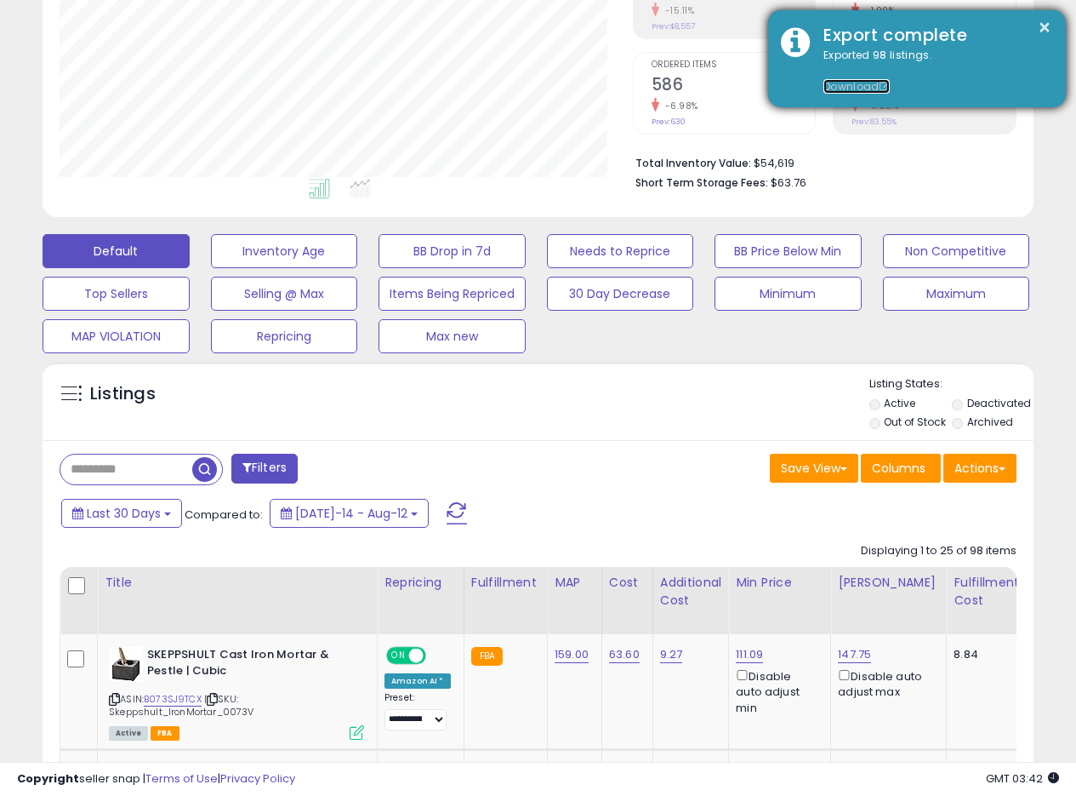
click at [869, 81] on link "Download" at bounding box center [857, 86] width 66 height 14
click at [863, 79] on link "Download" at bounding box center [857, 86] width 66 height 14
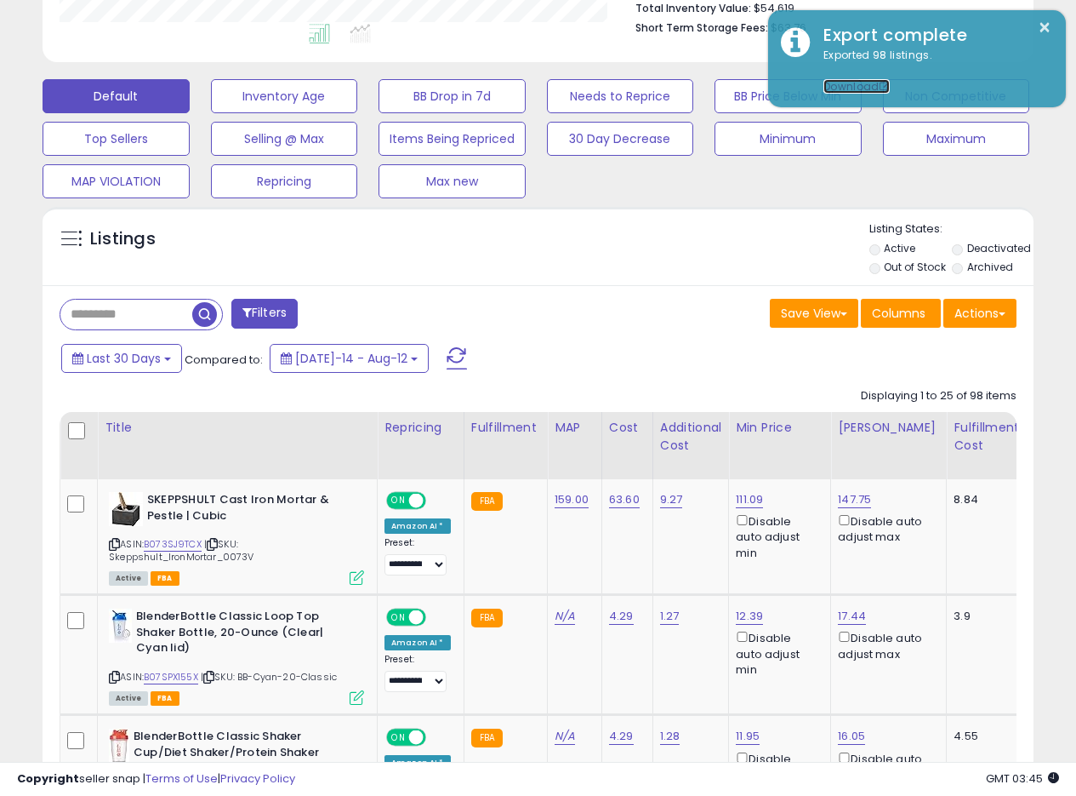
scroll to position [446, 0]
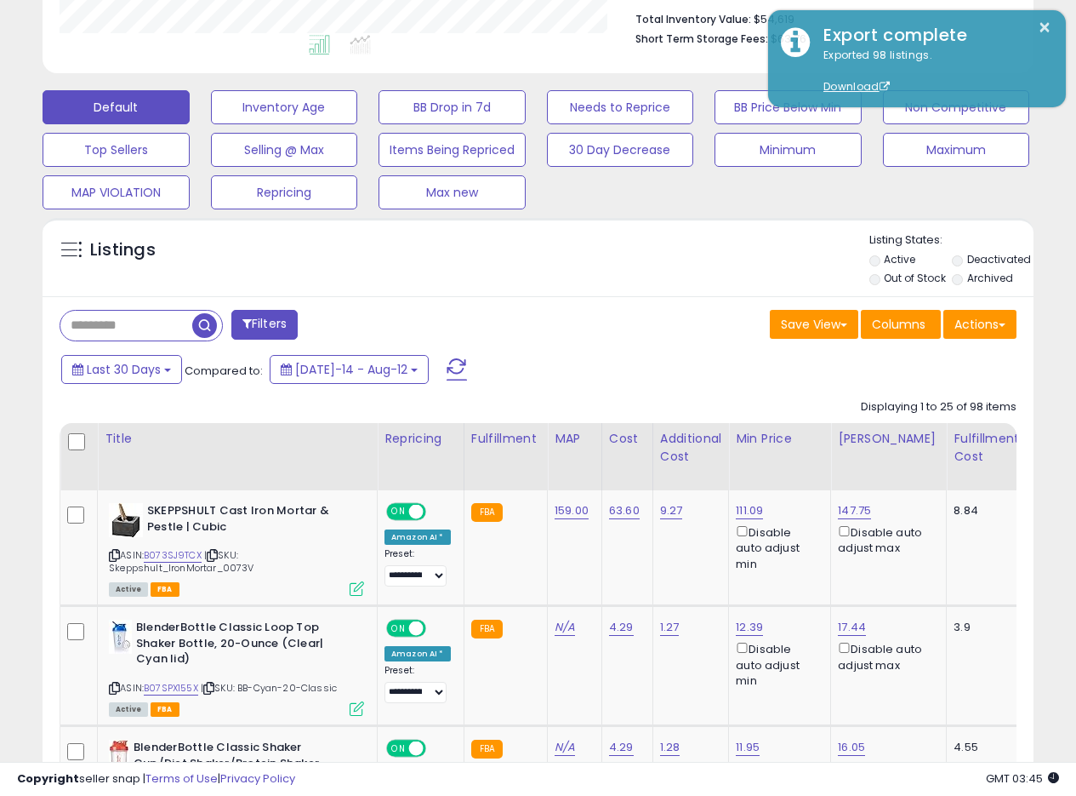
click at [641, 311] on div "Save View Save As New View Update Current View Columns Actions Import Export Vi…" at bounding box center [785, 326] width 492 height 33
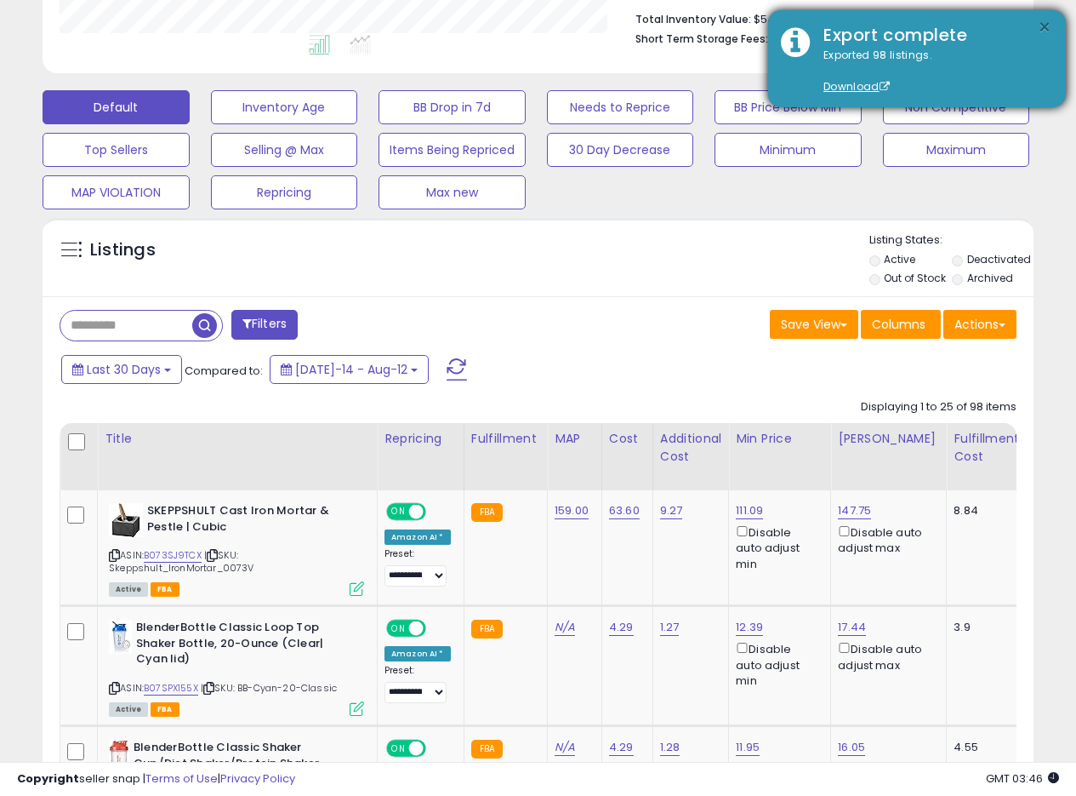
click at [1045, 25] on button "×" at bounding box center [1045, 27] width 14 height 21
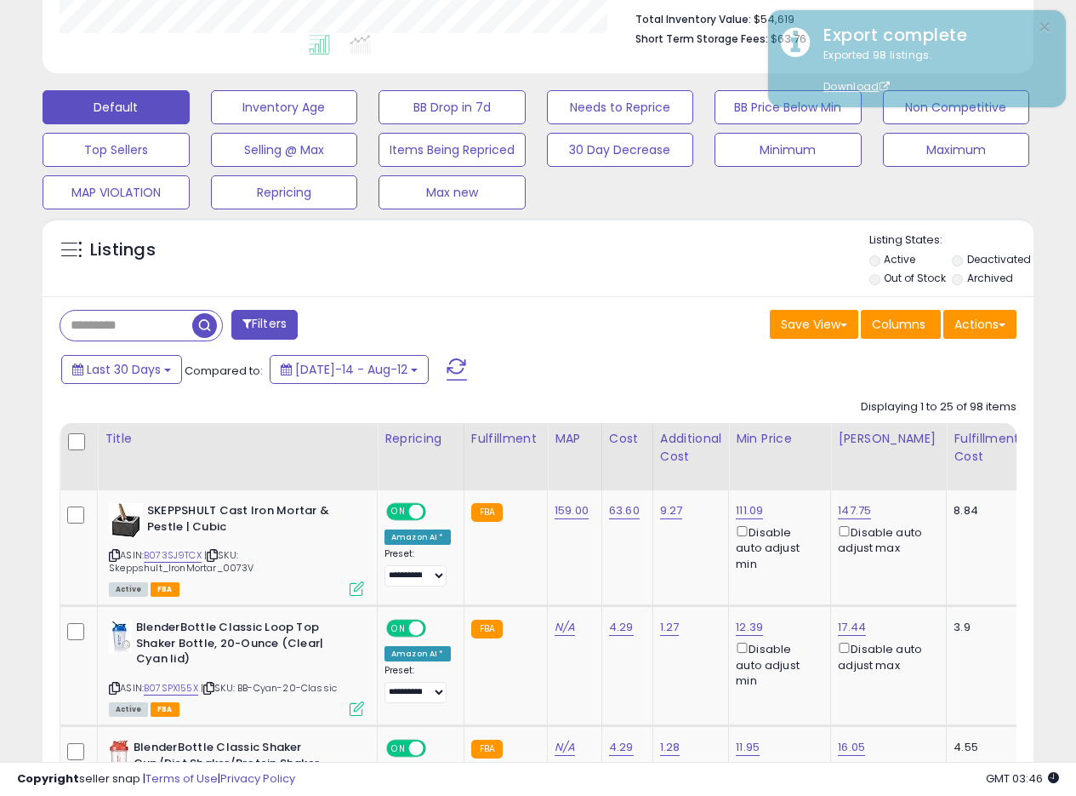
scroll to position [0, 0]
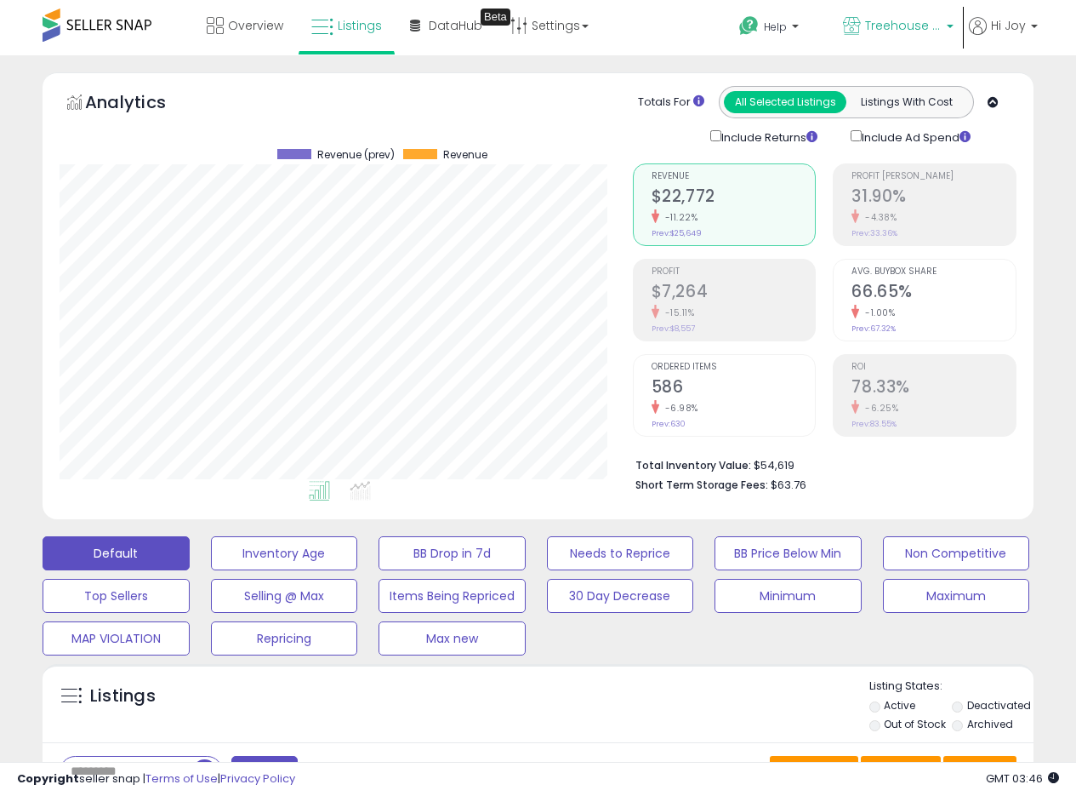
click at [907, 25] on span "Treehouse [GEOGRAPHIC_DATA]" at bounding box center [903, 25] width 77 height 17
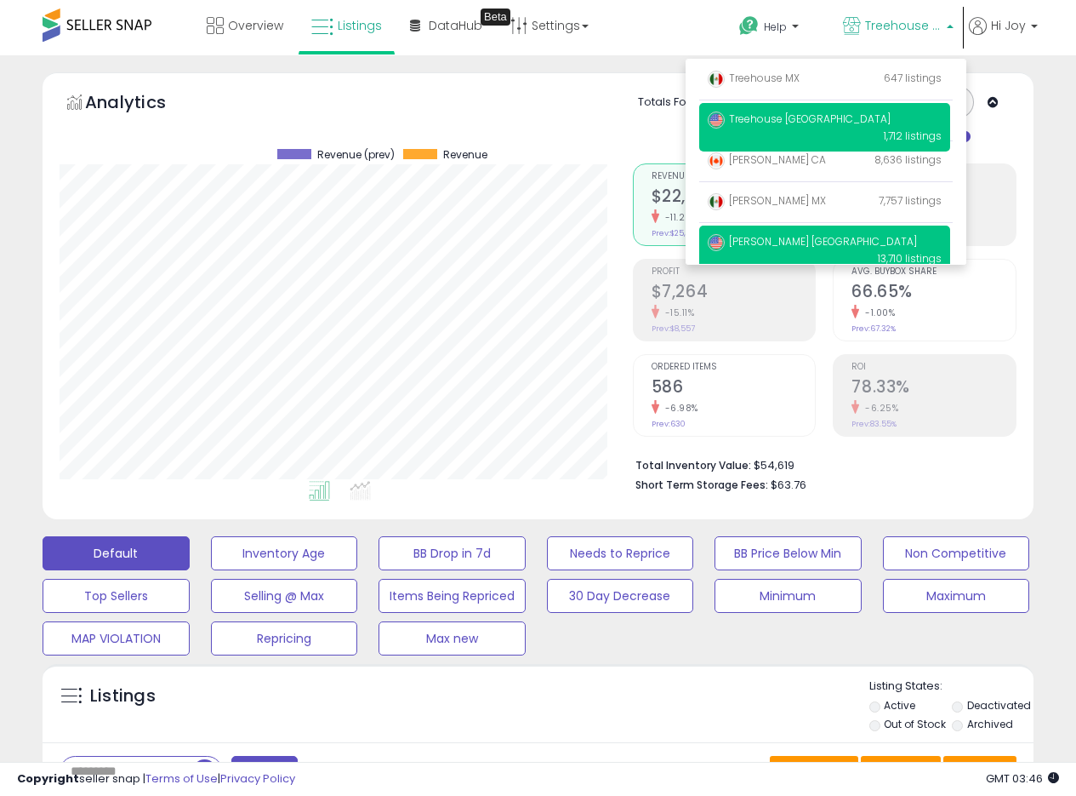
click at [771, 239] on span "[PERSON_NAME] [GEOGRAPHIC_DATA]" at bounding box center [812, 241] width 209 height 14
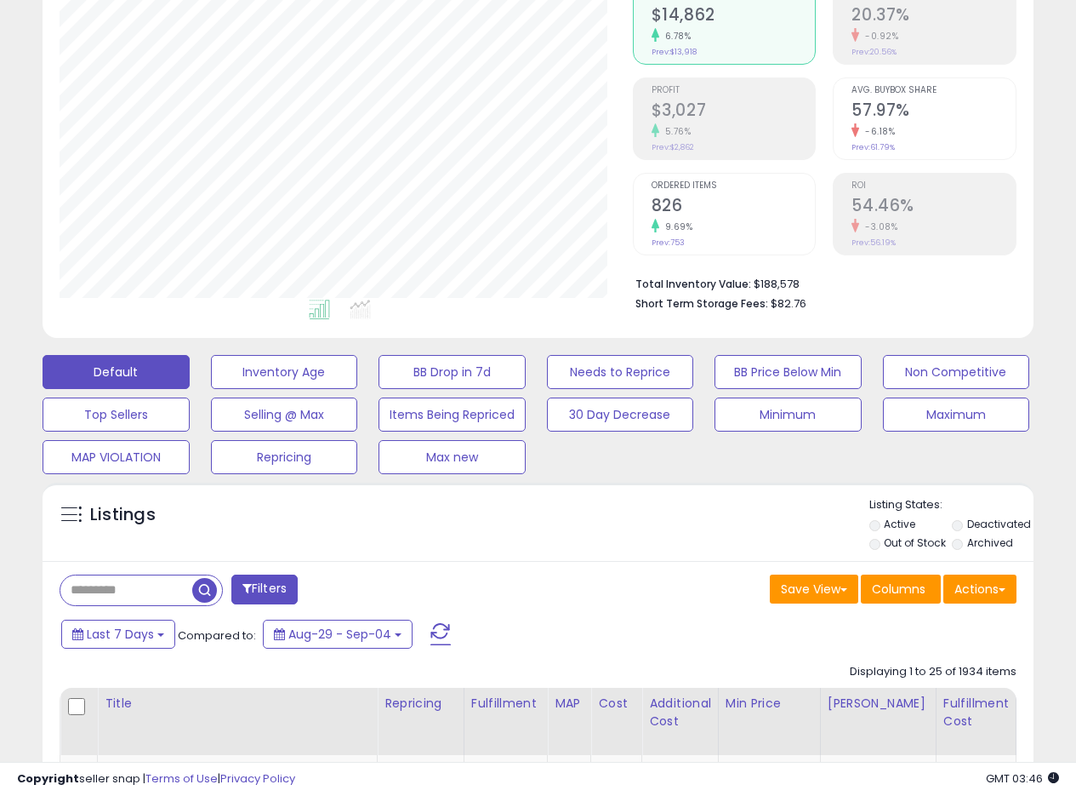
scroll to position [425, 0]
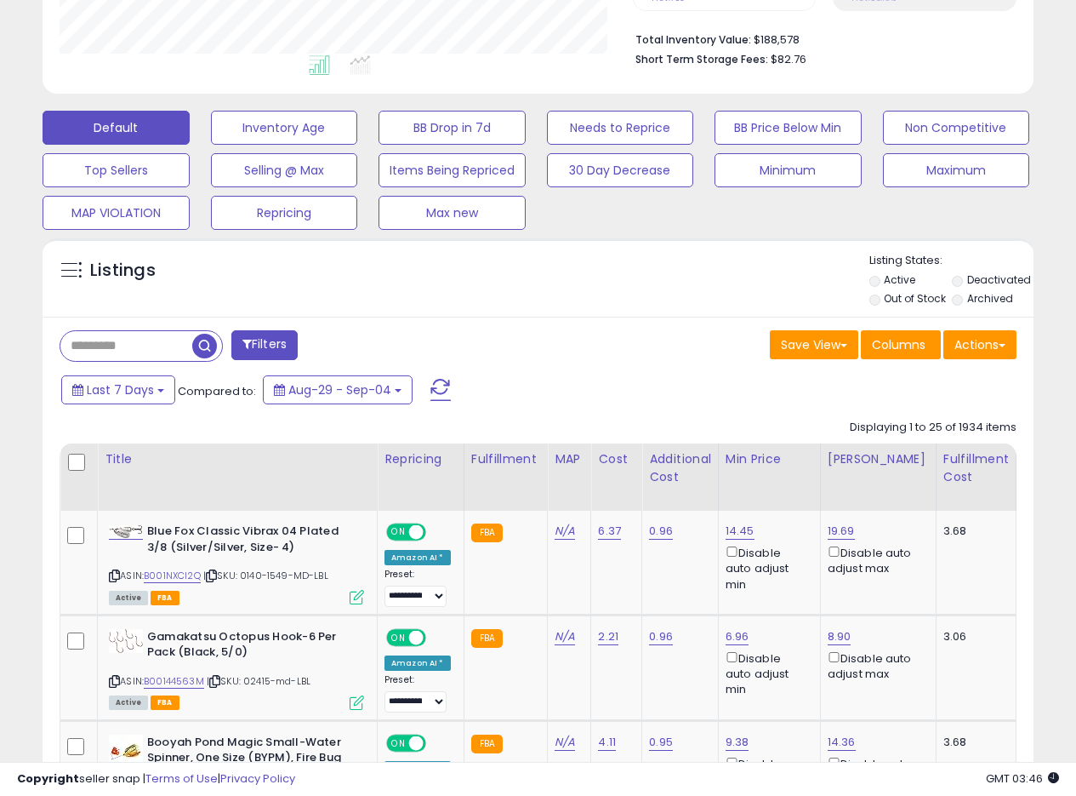
click at [568, 341] on div "Save View Save As New View Update Current View Columns Actions Import Export Vi…" at bounding box center [785, 346] width 492 height 33
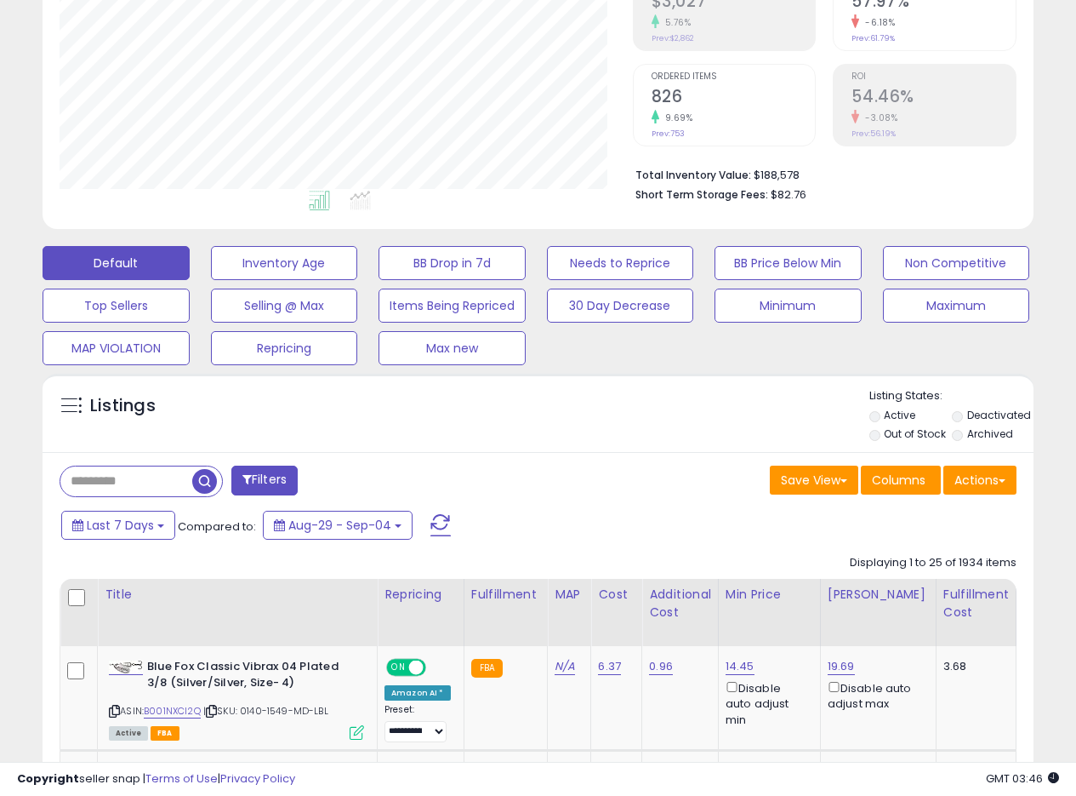
scroll to position [358, 0]
